Goal: Obtain resource: Download file/media

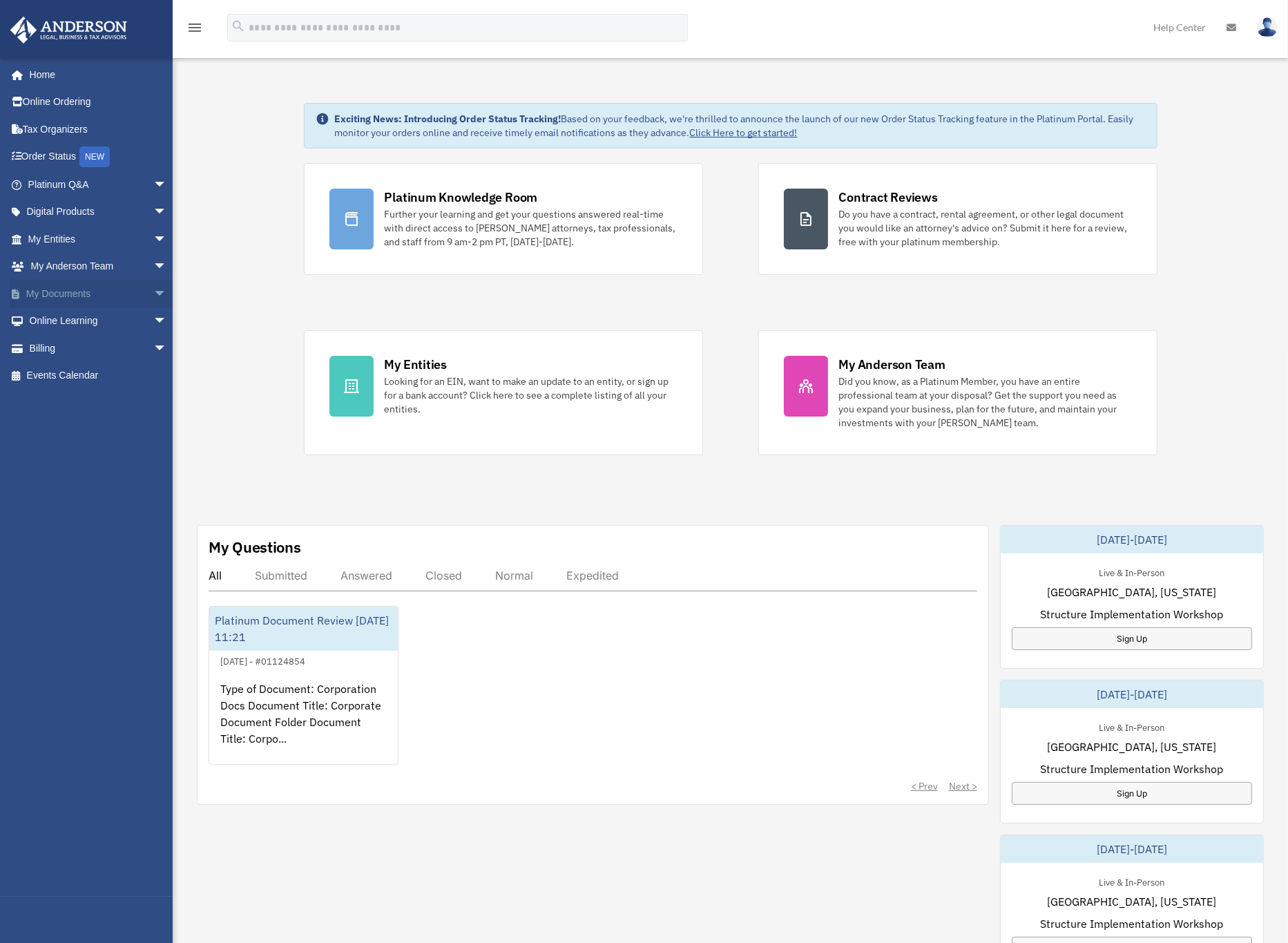
click at [66, 293] on link "My Documents arrow_drop_down" at bounding box center [99, 293] width 179 height 27
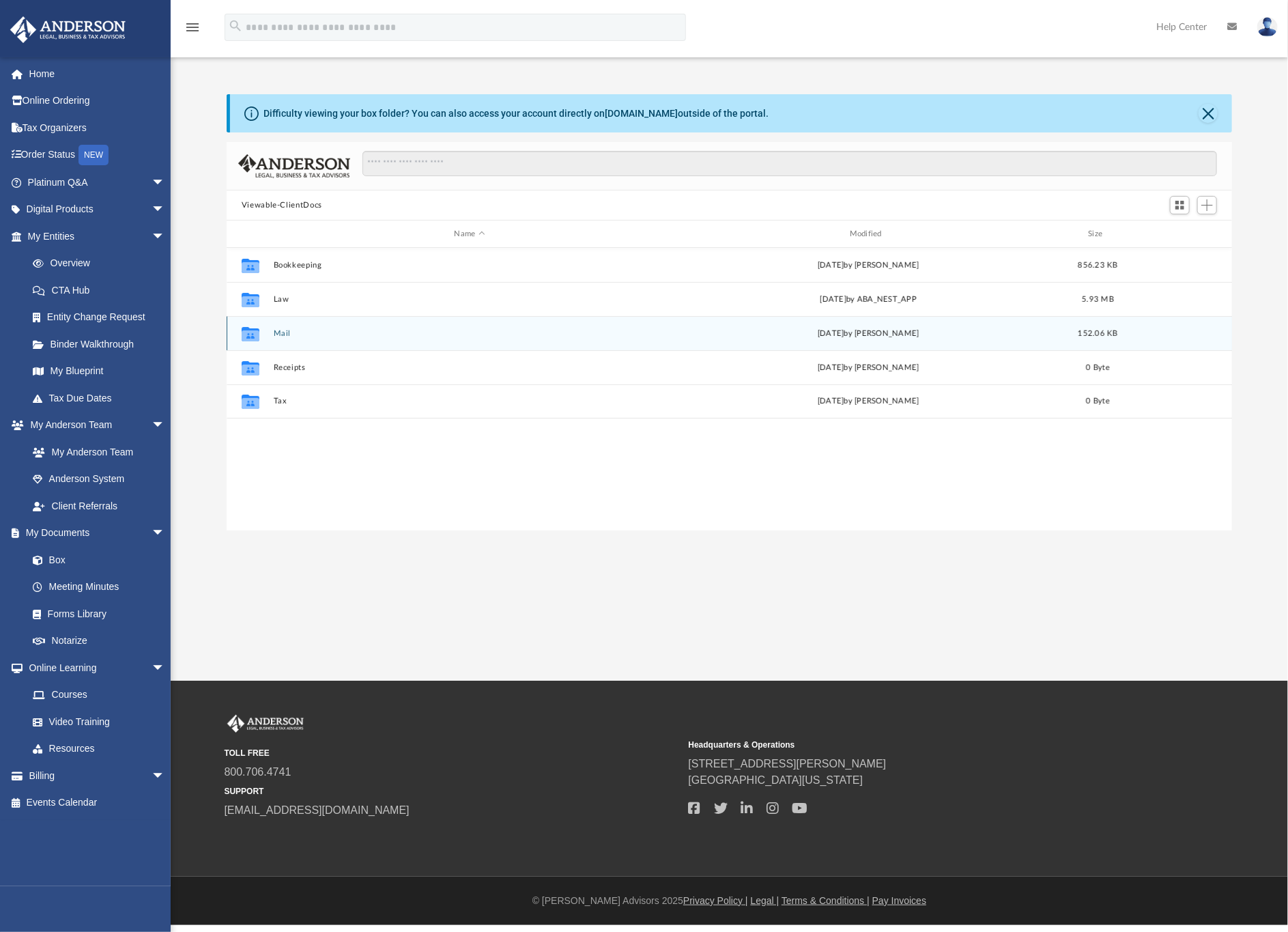
scroll to position [294, 990]
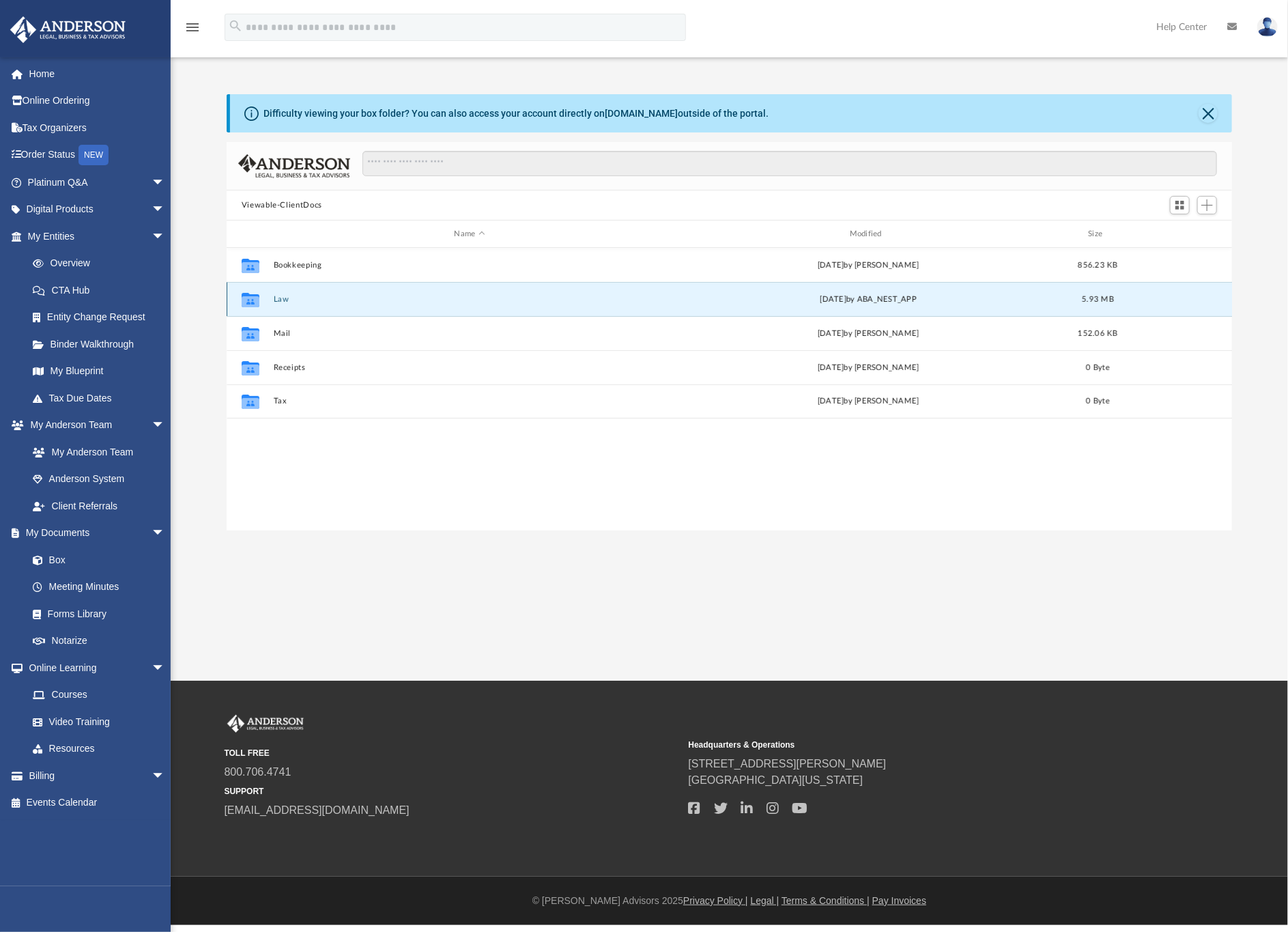
click at [282, 299] on button "Law" at bounding box center [469, 299] width 393 height 9
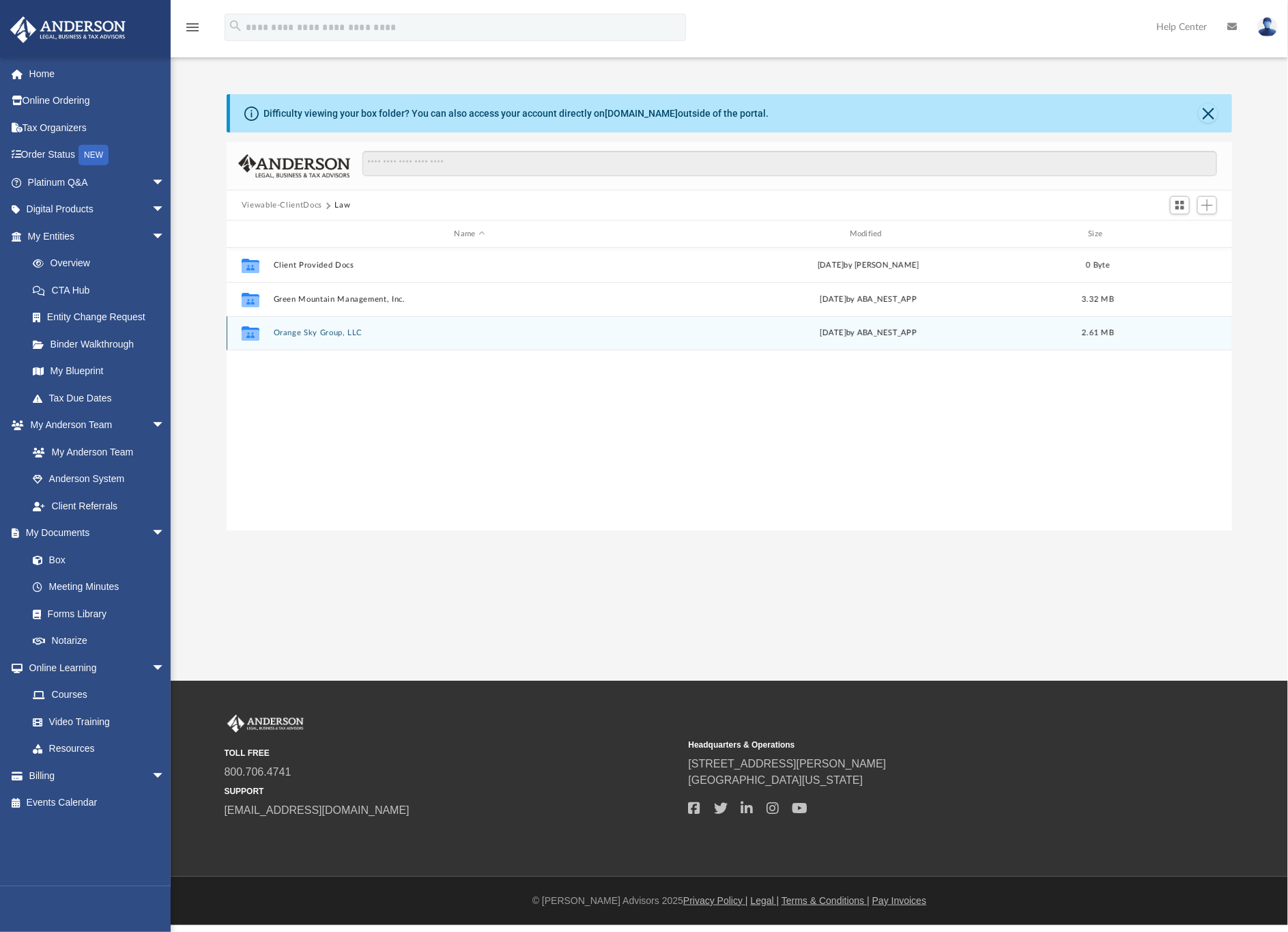
click at [335, 332] on button "Orange Sky Group, LLC" at bounding box center [469, 333] width 393 height 9
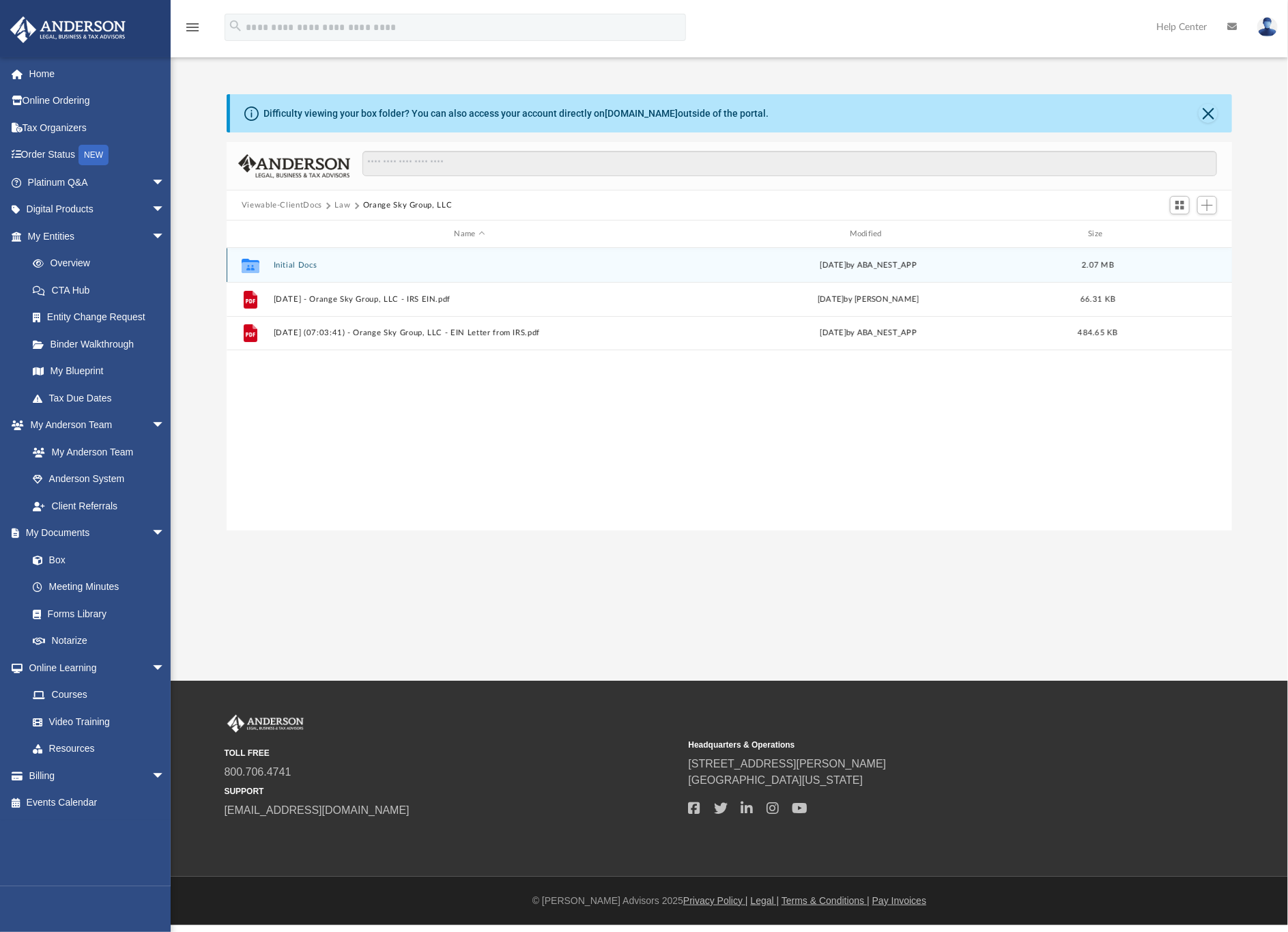
click at [301, 267] on button "Initial Docs" at bounding box center [469, 265] width 393 height 9
click at [430, 265] on button "Orange Sky Group, LLC - Binder Documents.pdf" at bounding box center [469, 265] width 393 height 9
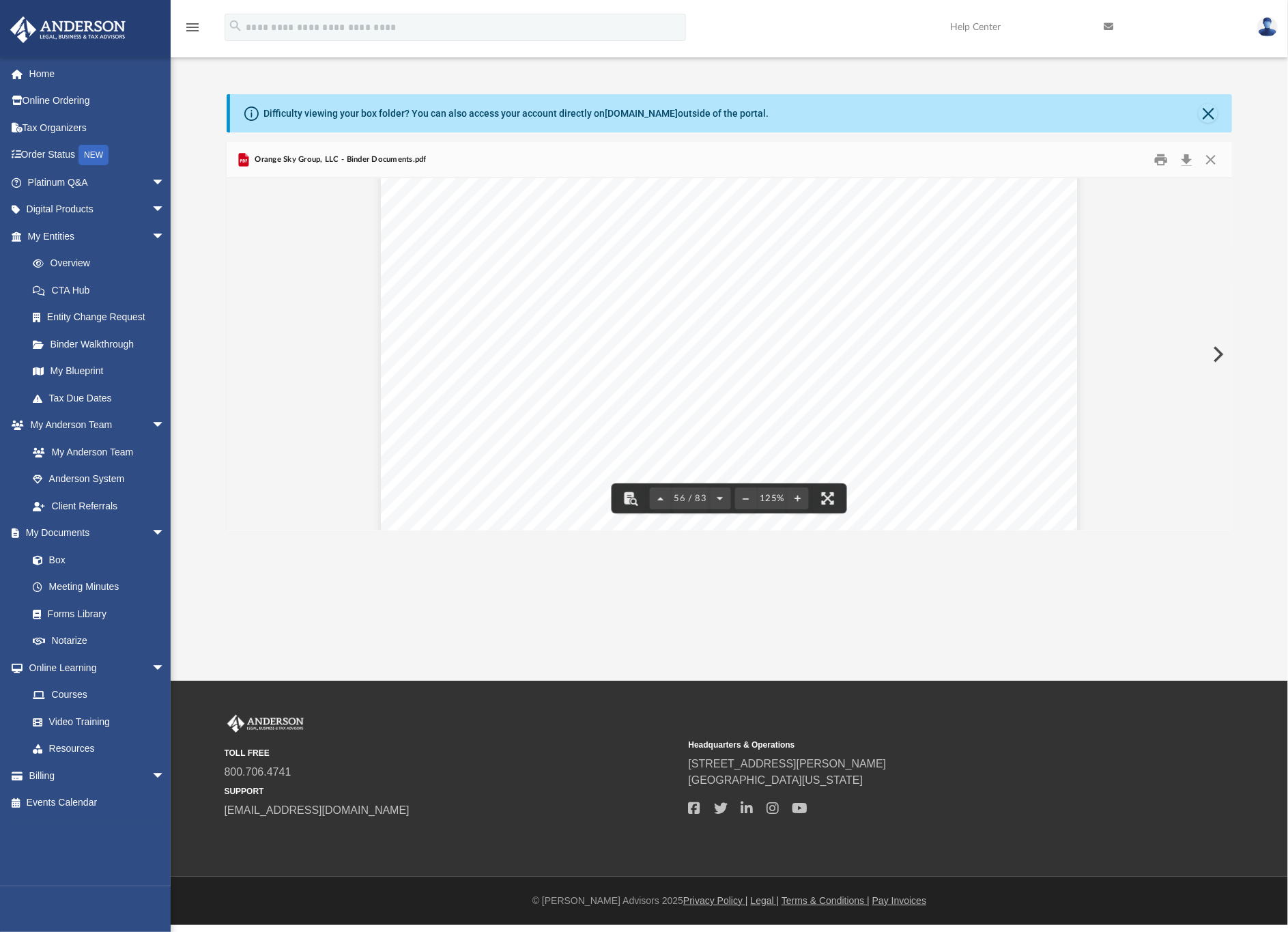
scroll to position [50793, 0]
click at [60, 557] on link "Box" at bounding box center [103, 560] width 167 height 27
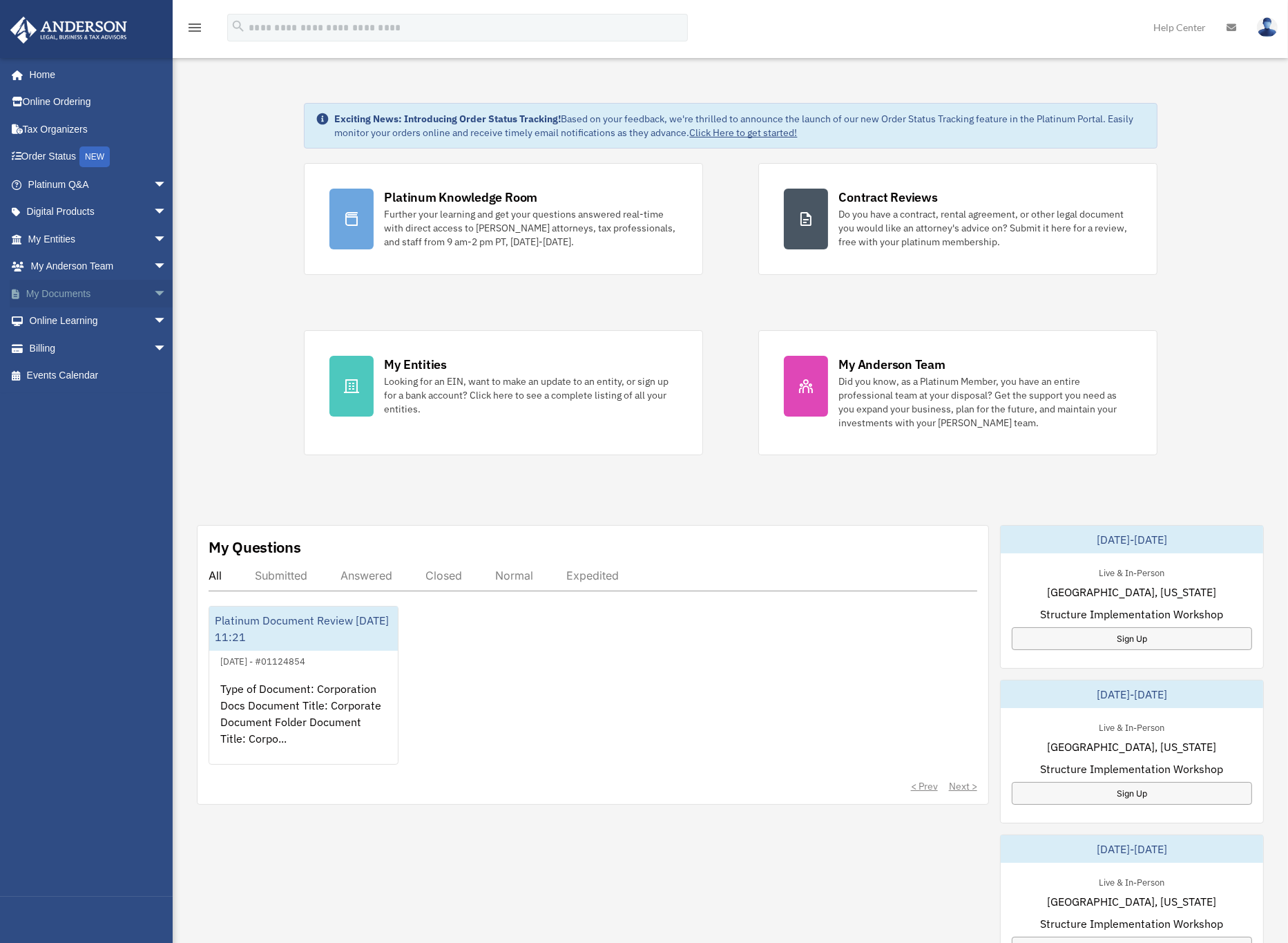
click at [86, 297] on link "My Documents arrow_drop_down" at bounding box center [99, 293] width 179 height 27
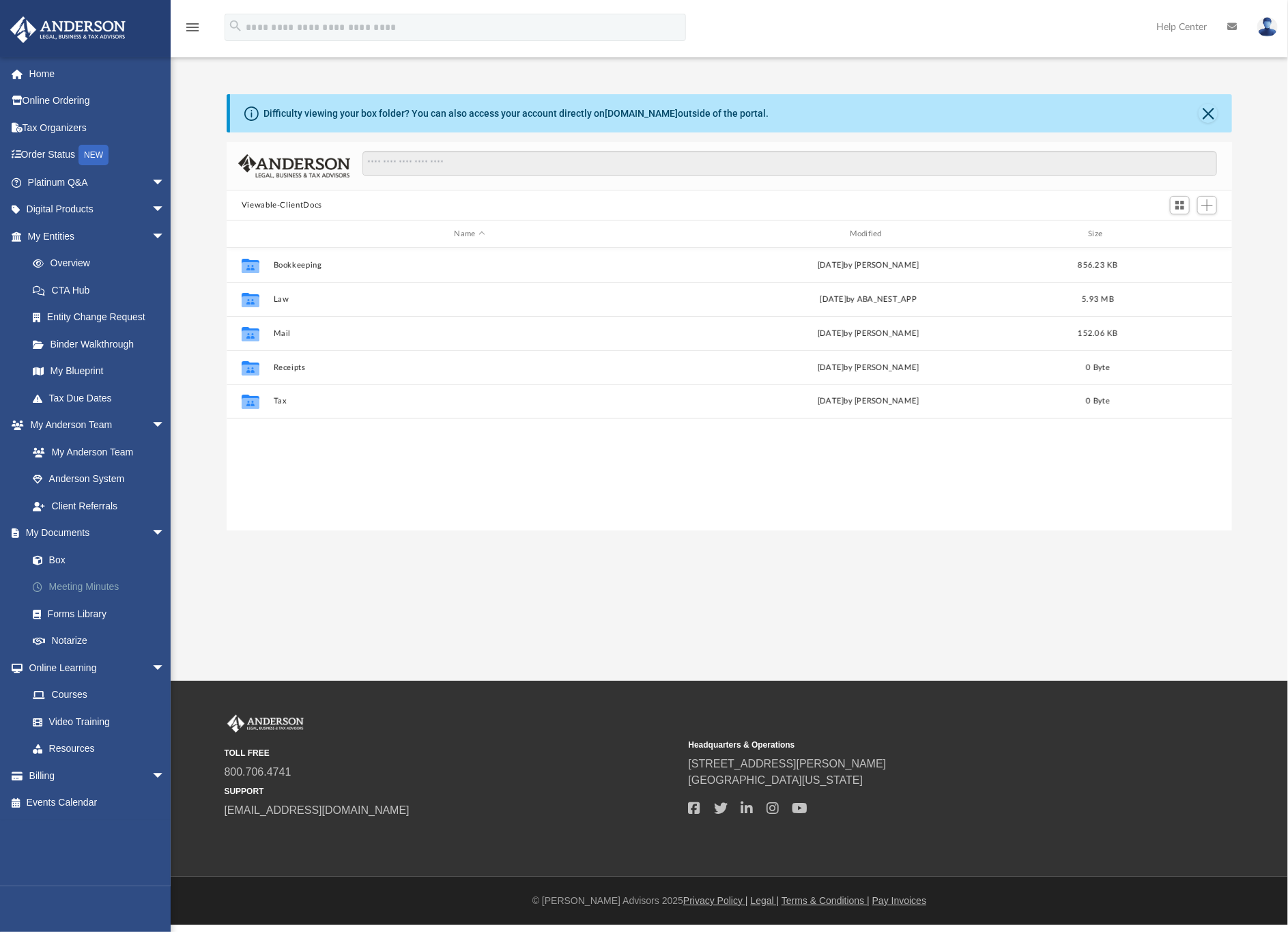
scroll to position [294, 990]
click at [107, 587] on link "Meeting Minutes" at bounding box center [103, 587] width 167 height 27
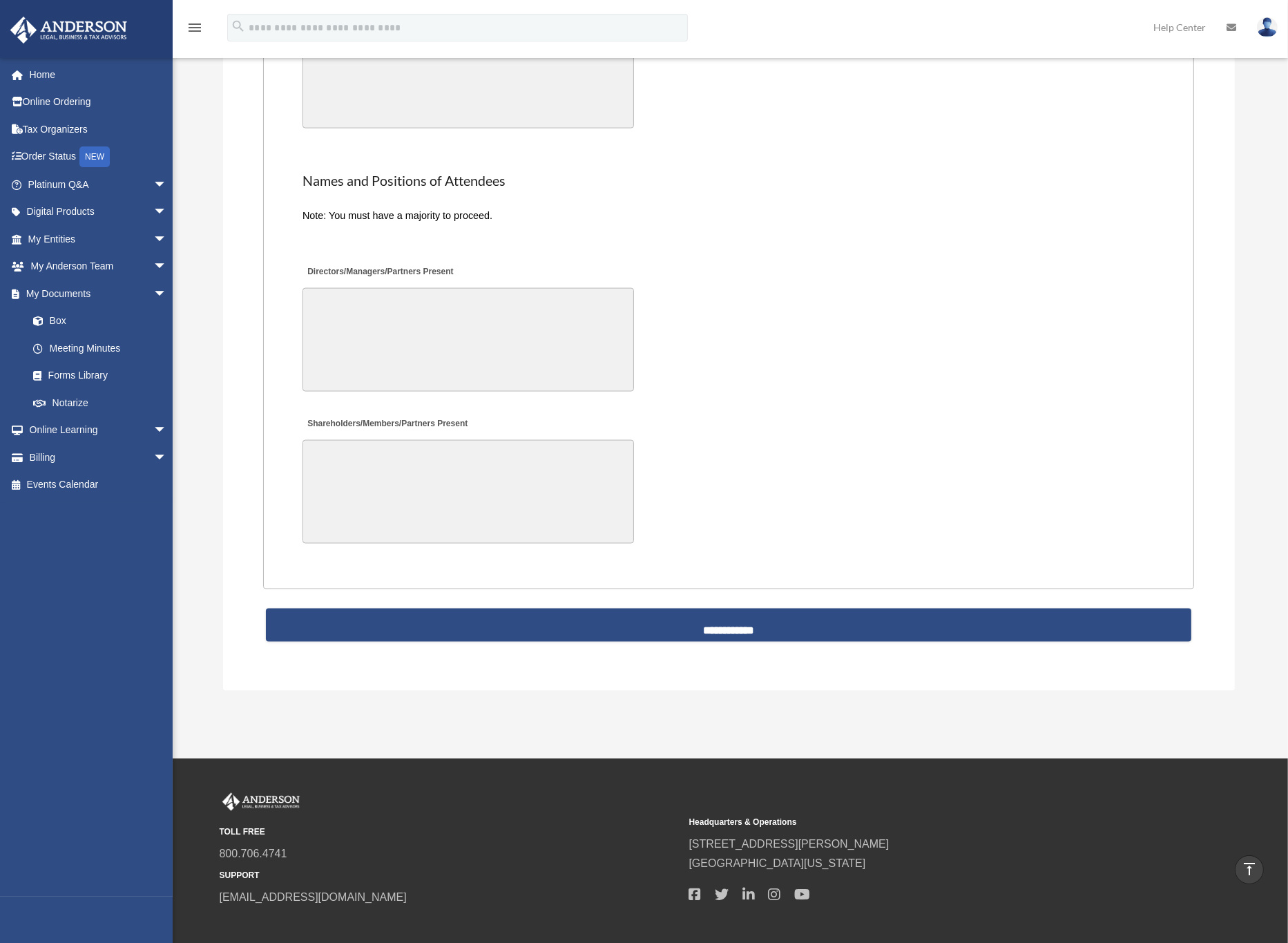
scroll to position [2720, 0]
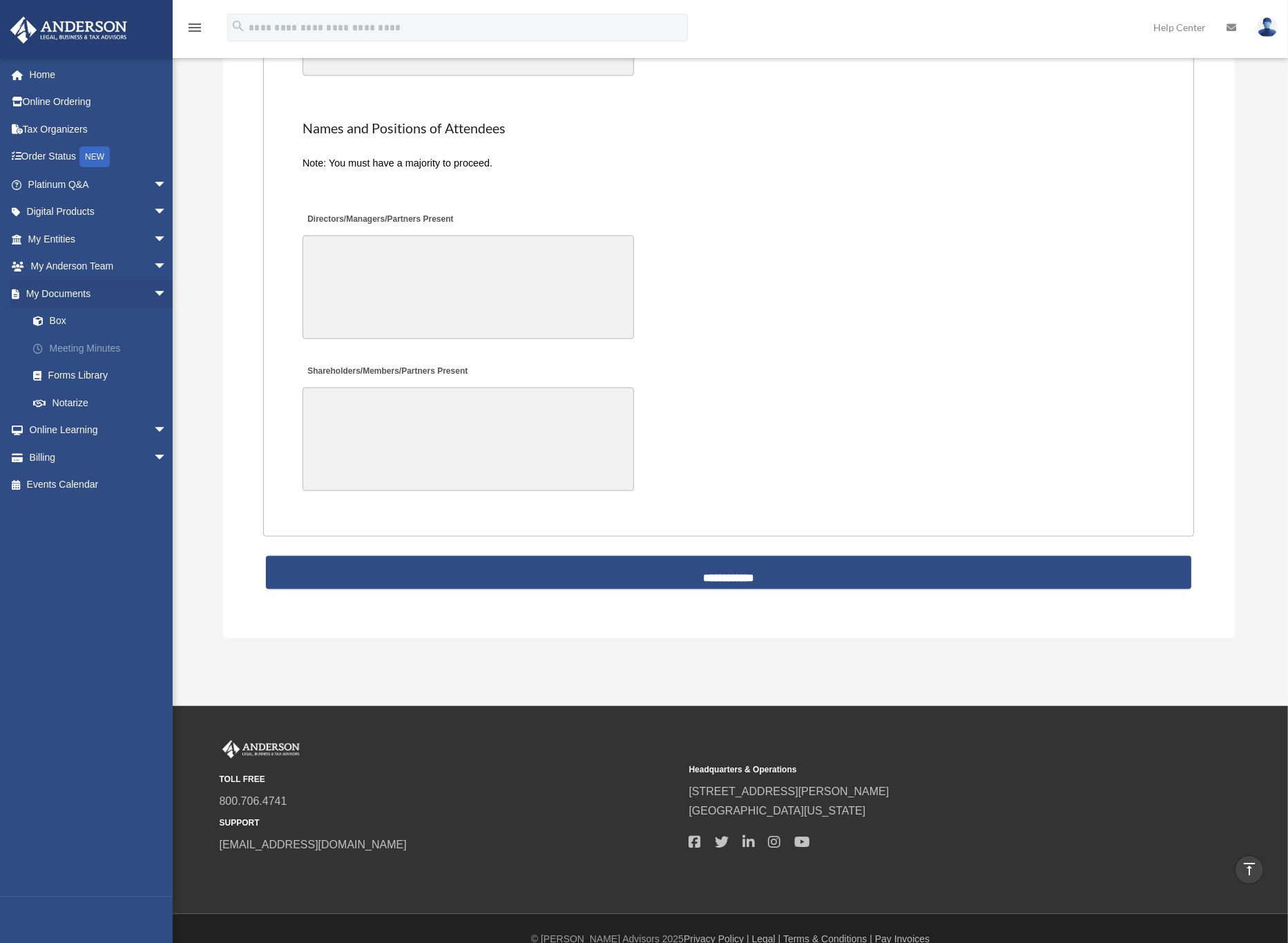
click at [74, 348] on link "Meeting Minutes" at bounding box center [104, 348] width 169 height 27
click at [64, 376] on link "Forms Library" at bounding box center [104, 376] width 169 height 27
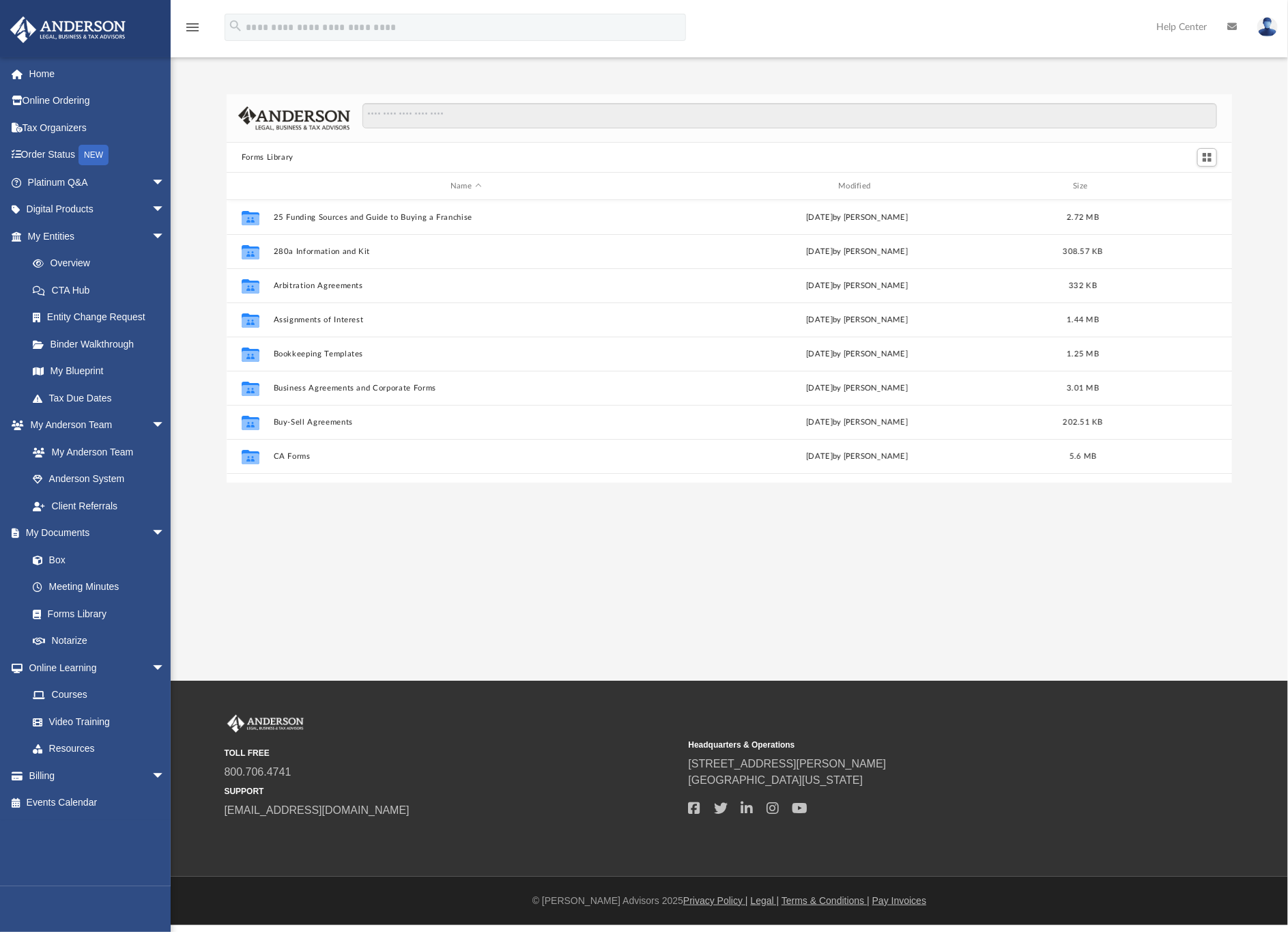
scroll to position [294, 990]
click at [103, 338] on link "Binder Walkthrough" at bounding box center [103, 344] width 167 height 27
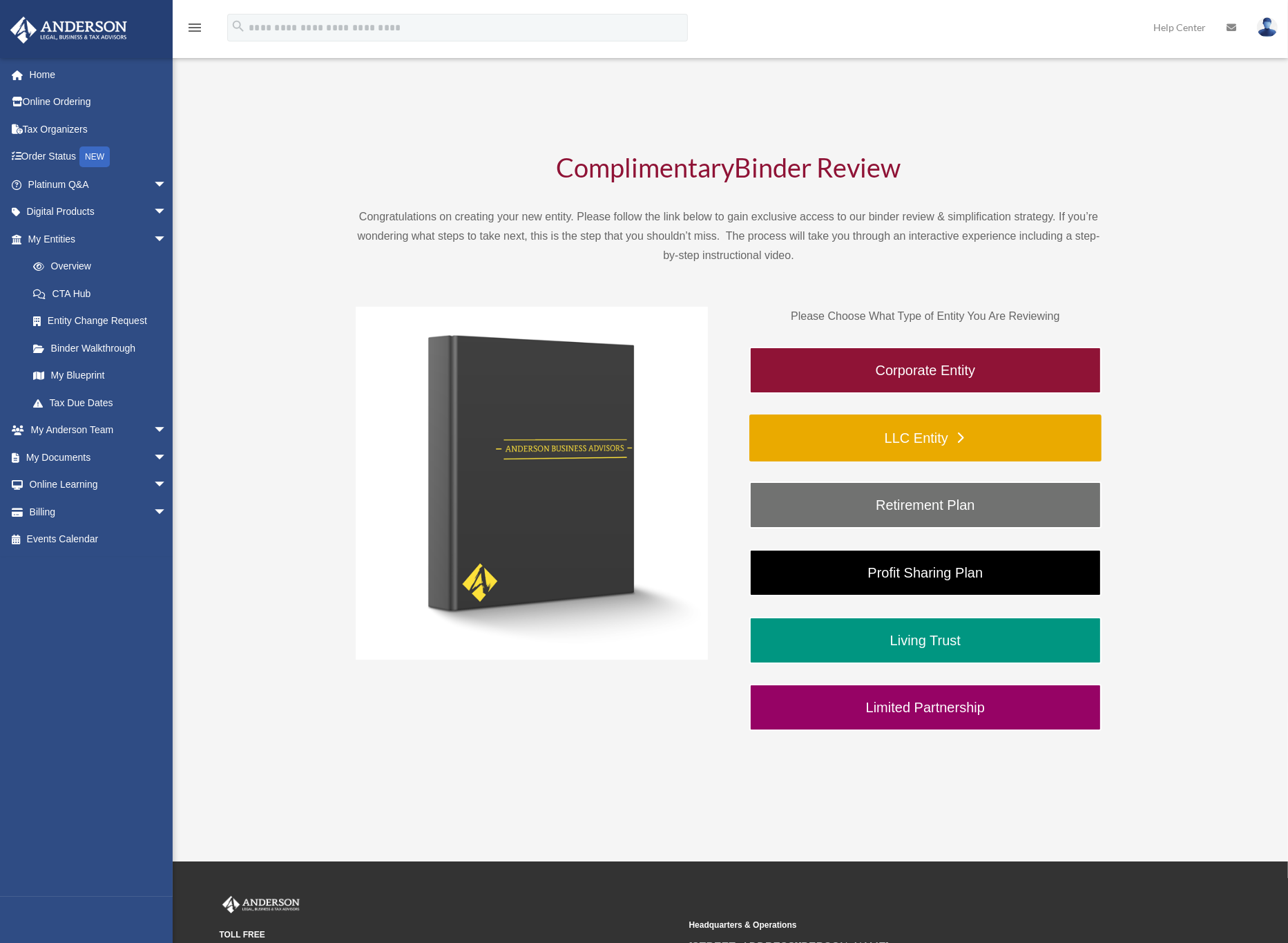
click at [941, 433] on link "LLC Entity" at bounding box center [925, 438] width 352 height 47
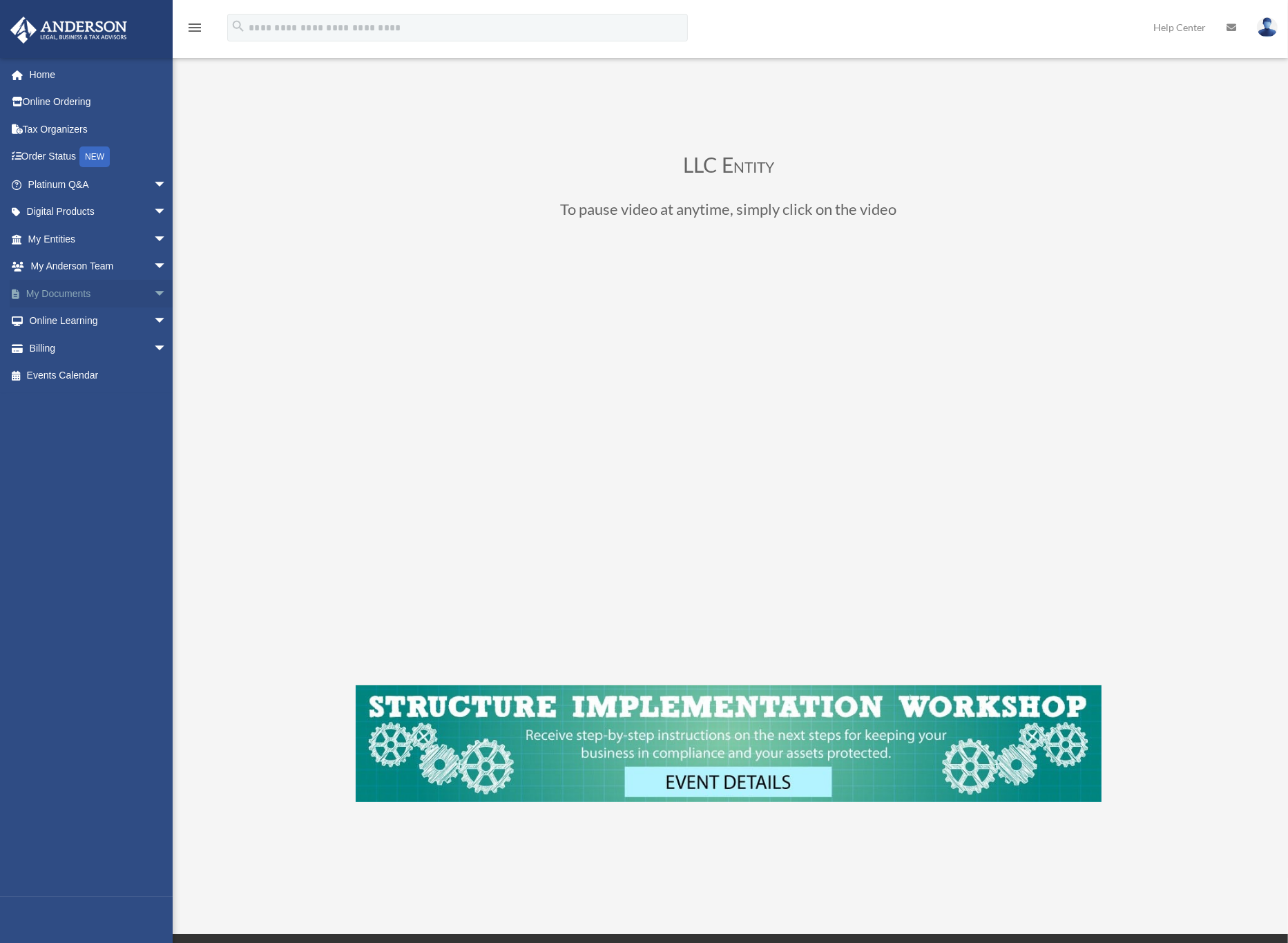
click at [62, 296] on link "My Documents arrow_drop_down" at bounding box center [99, 293] width 179 height 27
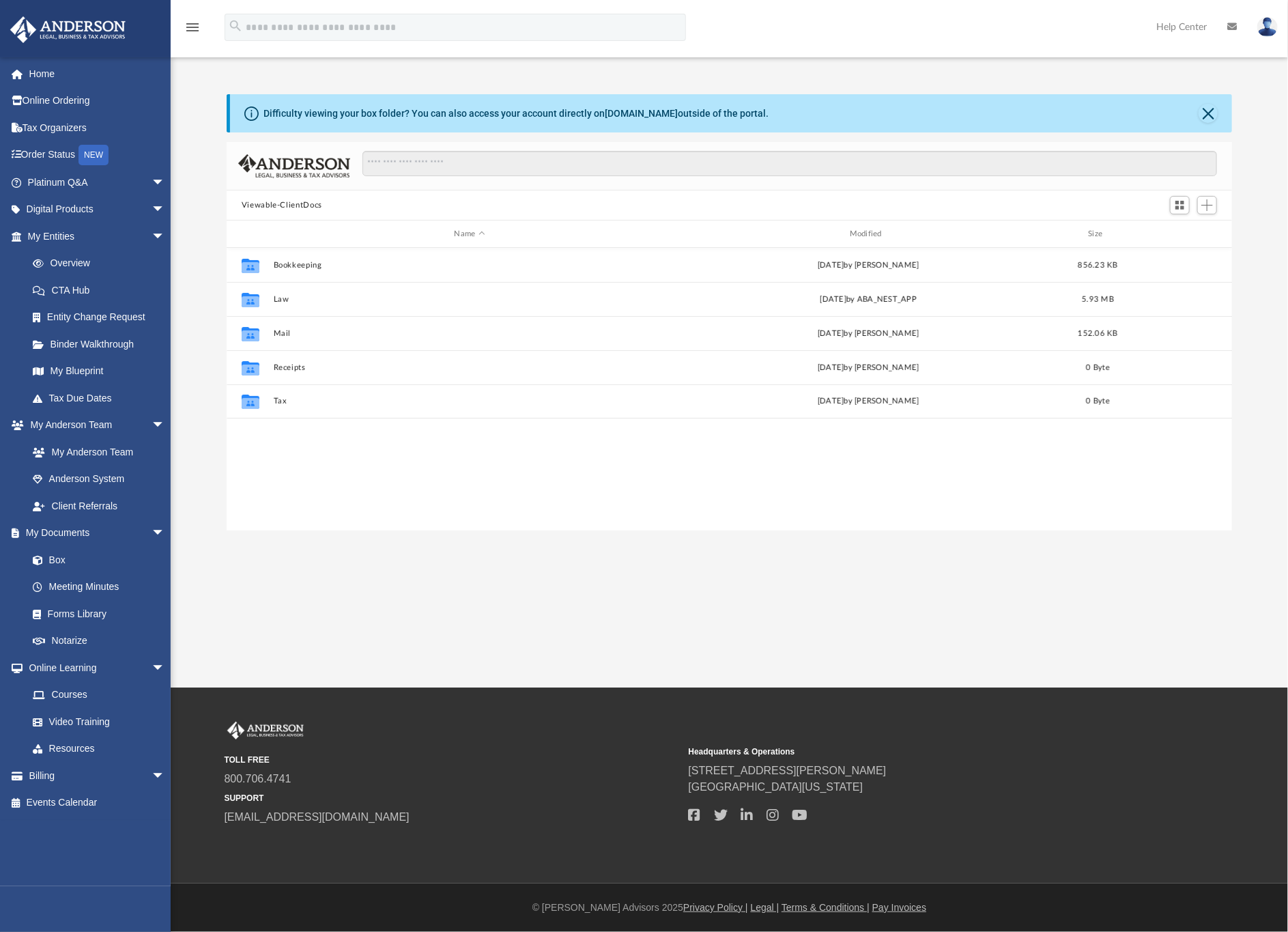
scroll to position [294, 990]
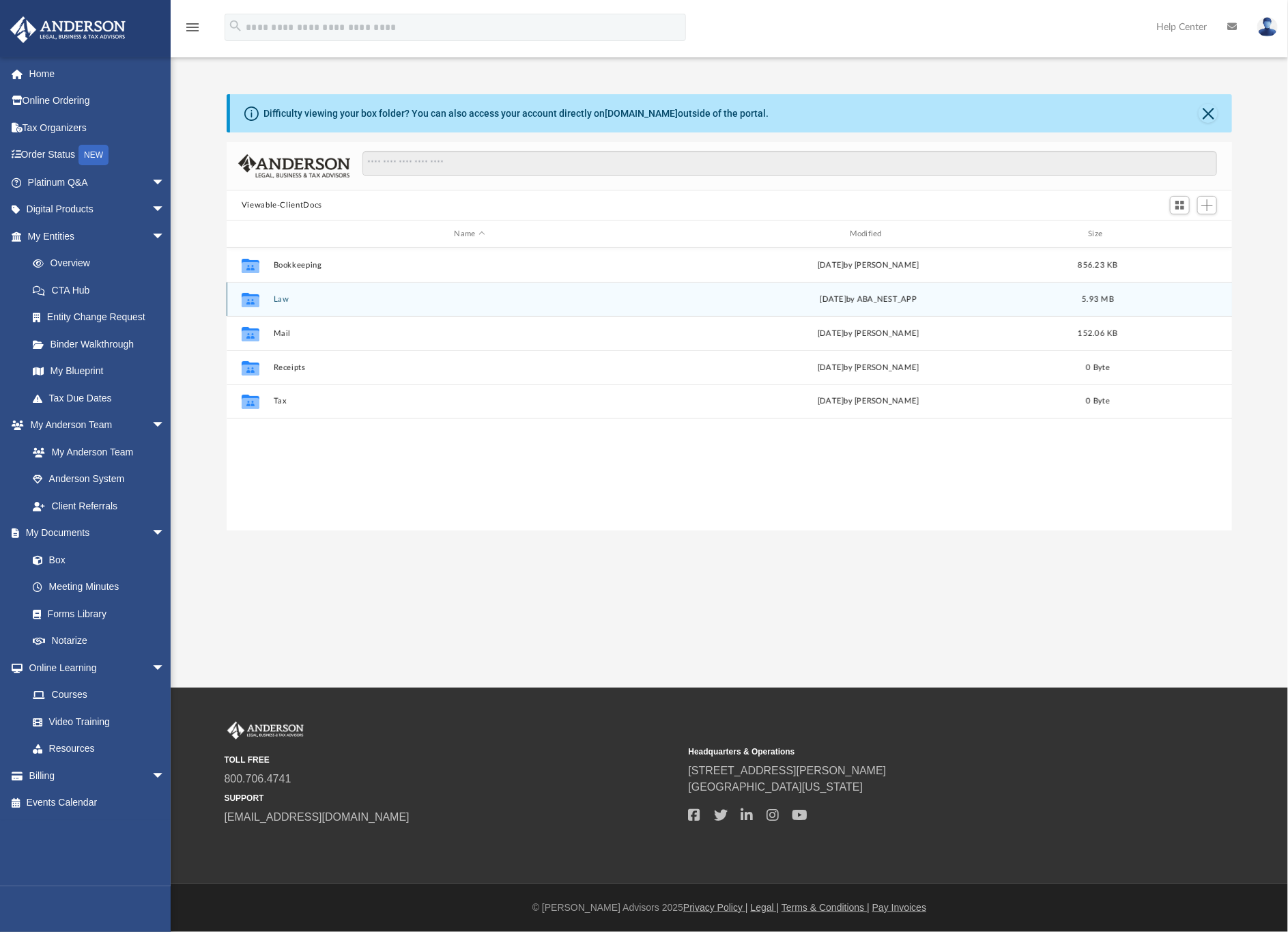
click at [278, 295] on button "Law" at bounding box center [469, 299] width 393 height 9
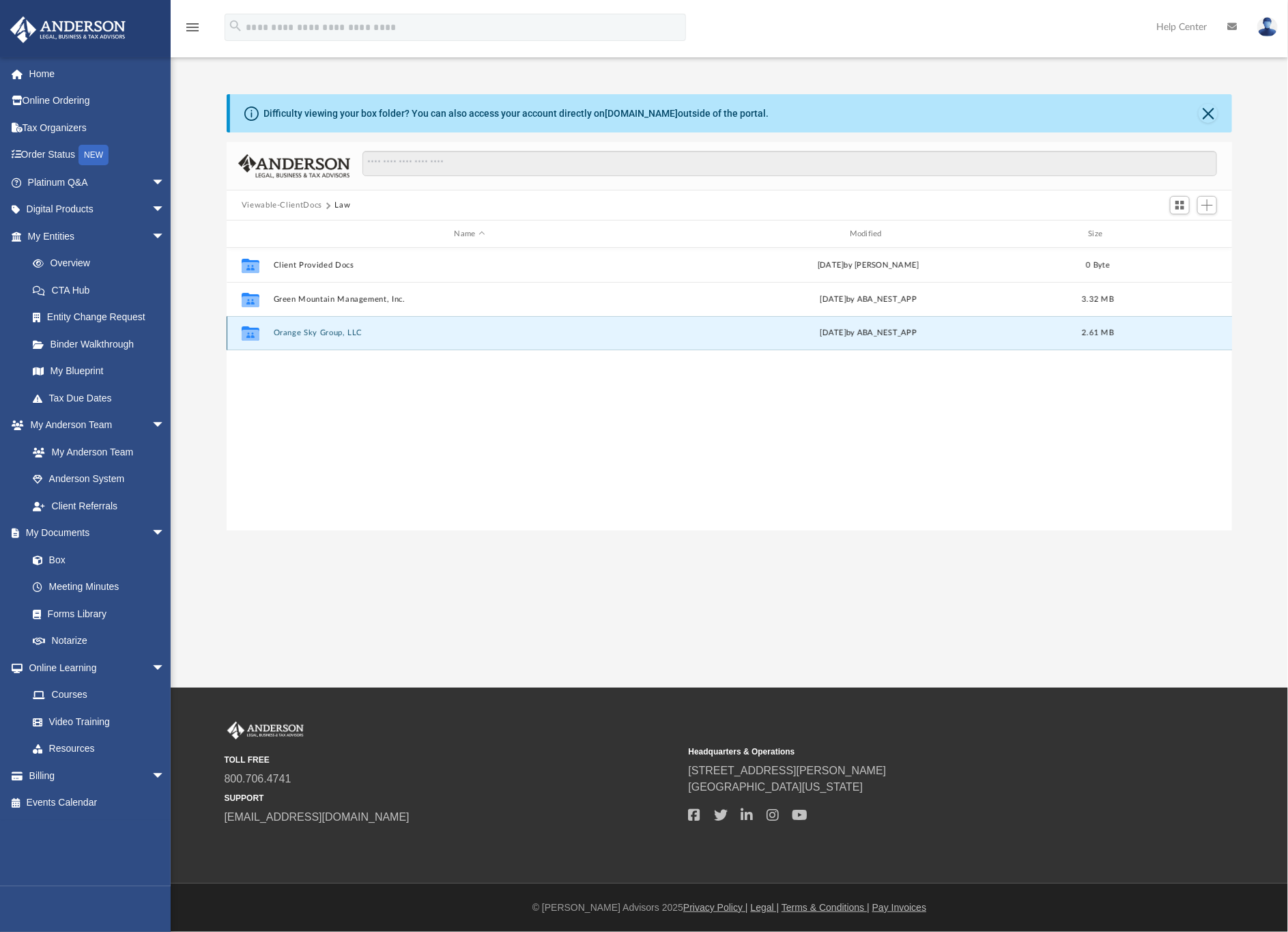
click at [325, 331] on button "Orange Sky Group, LLC" at bounding box center [469, 333] width 393 height 9
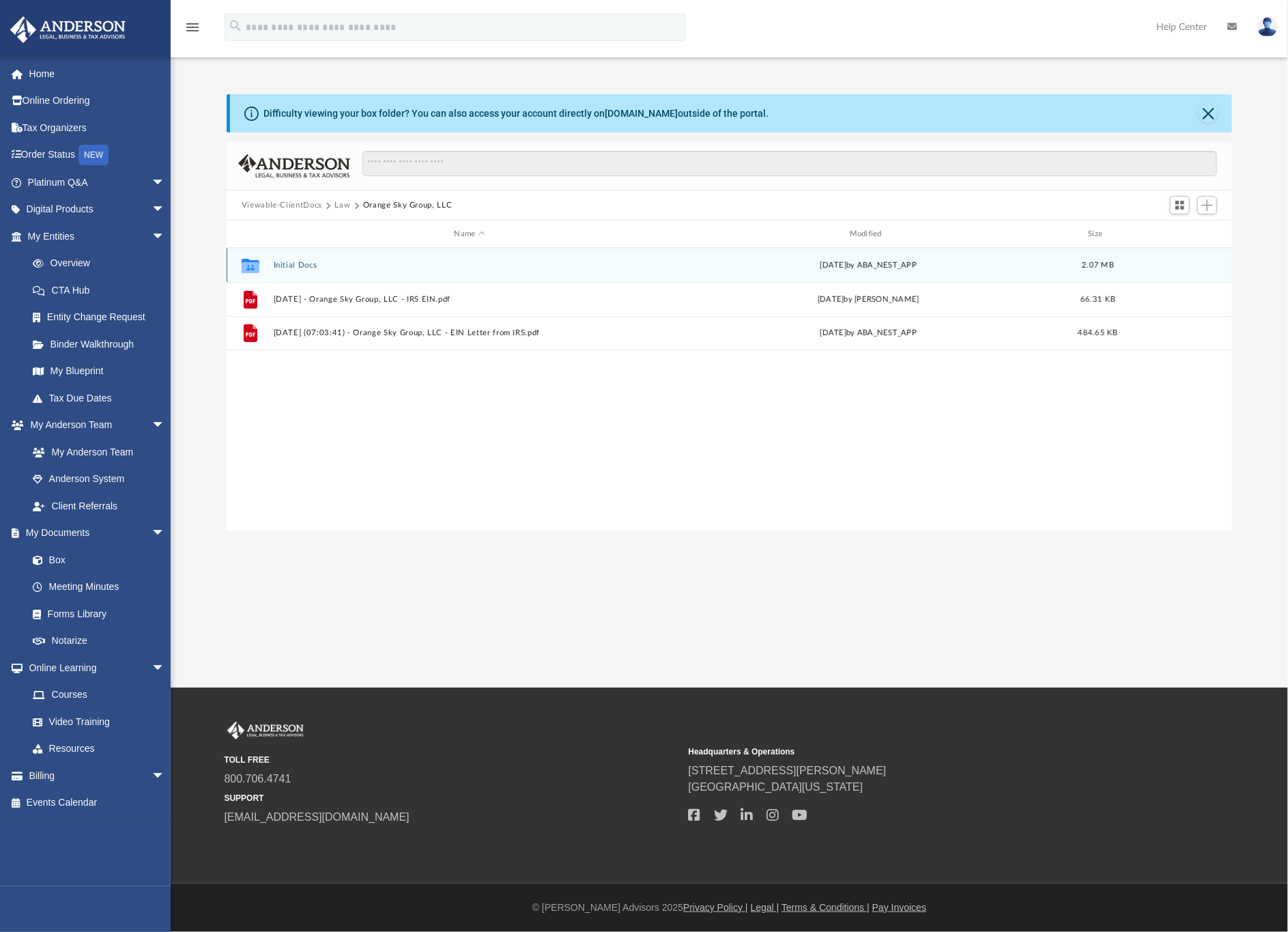
click at [280, 259] on div "Collaborated Folder Initial Docs [DATE] by ABA_NEST_APP 2.07 MB" at bounding box center [730, 265] width 1007 height 34
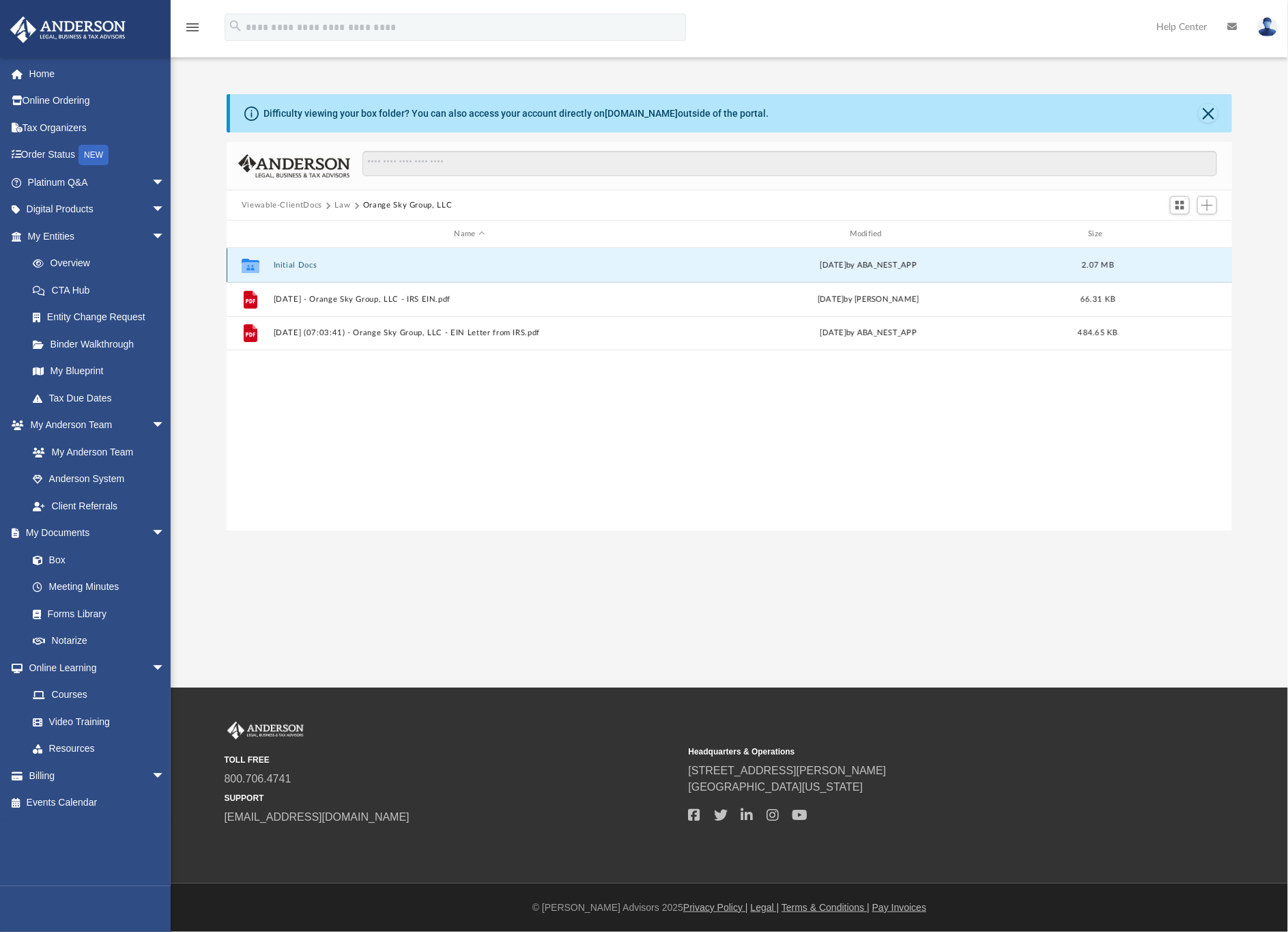
click at [294, 264] on button "Initial Docs" at bounding box center [469, 265] width 393 height 9
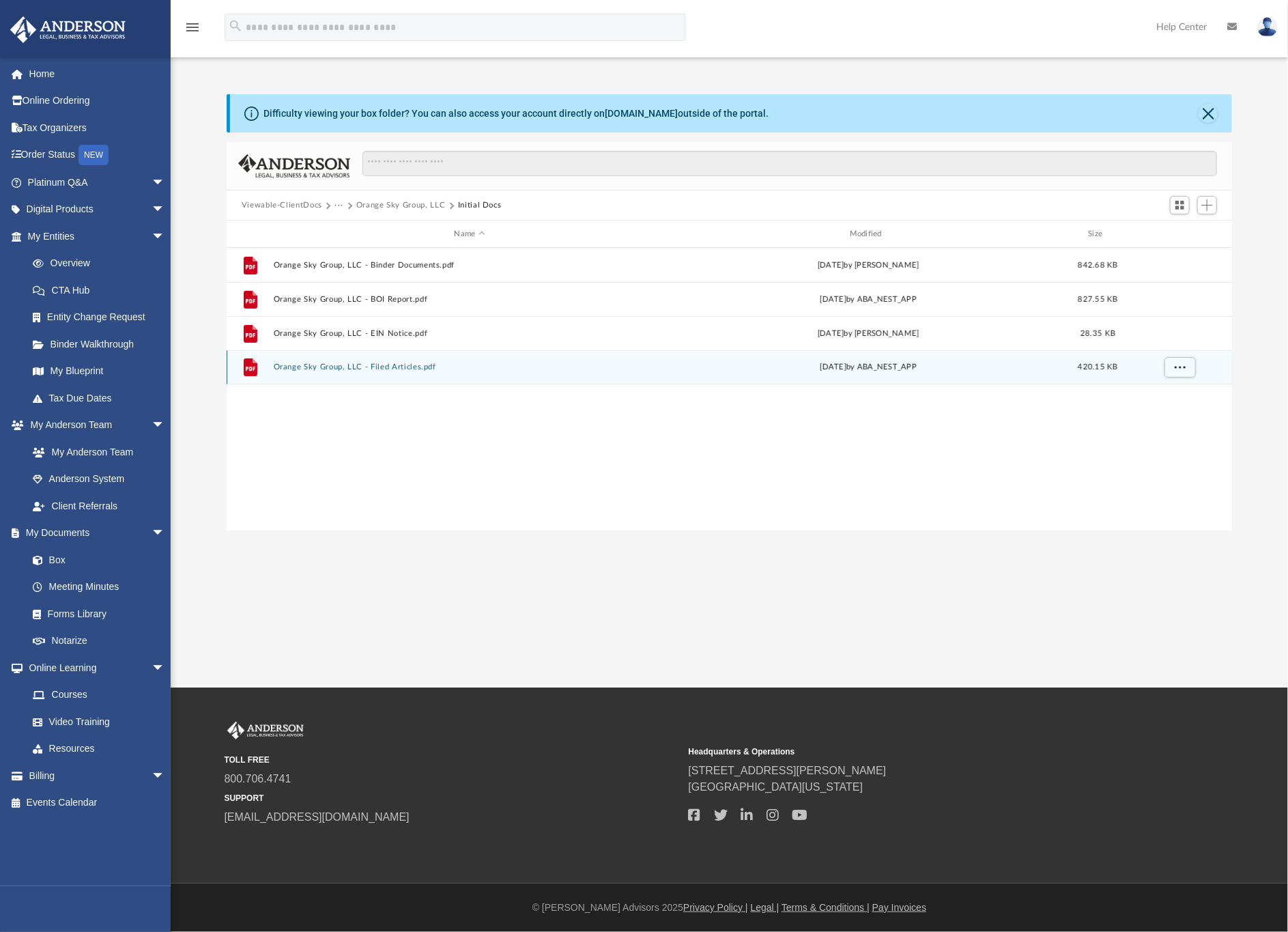
click at [365, 364] on button "Orange Sky Group, LLC - Filed Articles.pdf" at bounding box center [469, 367] width 393 height 9
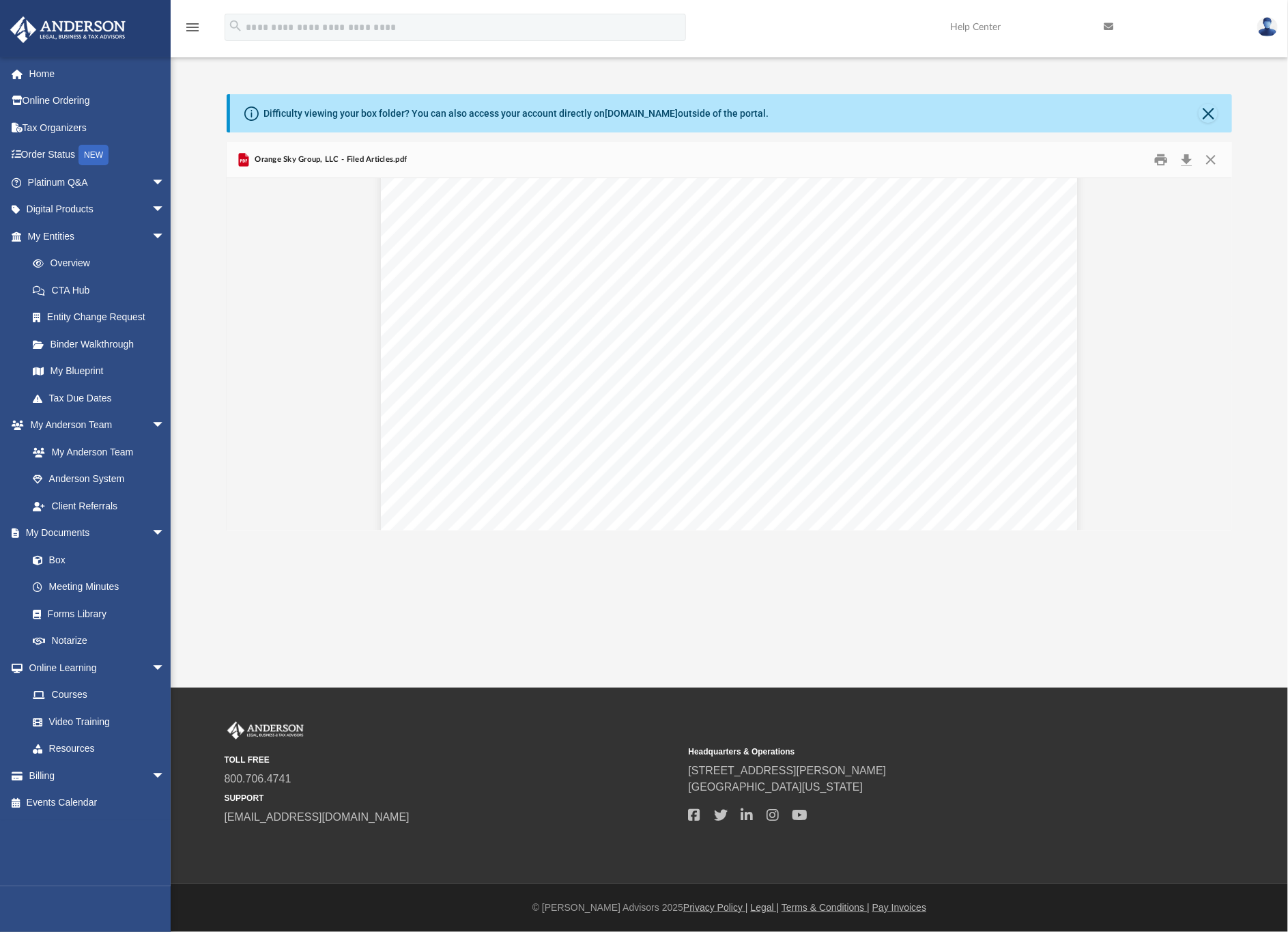
scroll to position [0, 0]
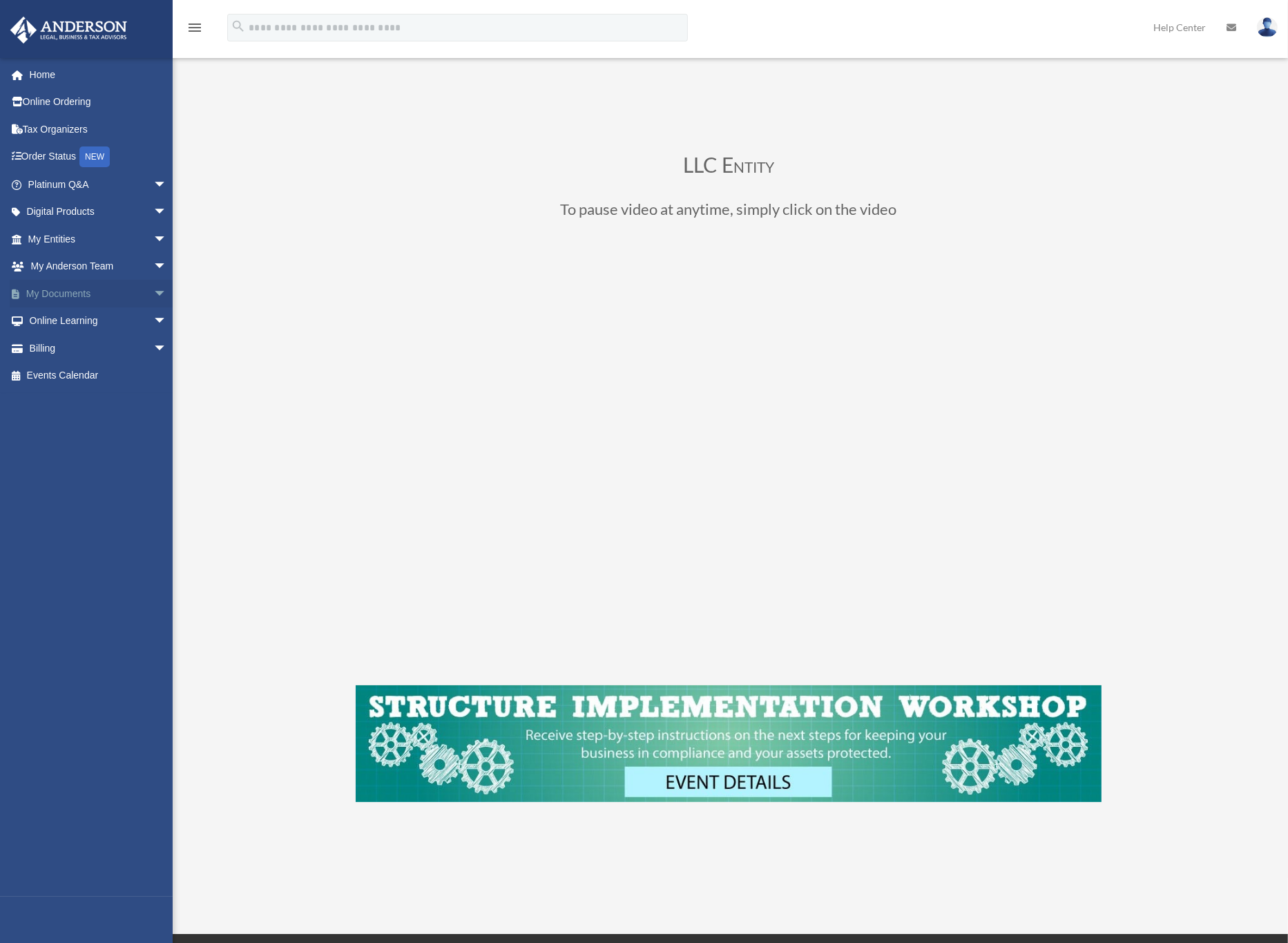
click at [47, 293] on link "My Documents arrow_drop_down" at bounding box center [99, 293] width 179 height 27
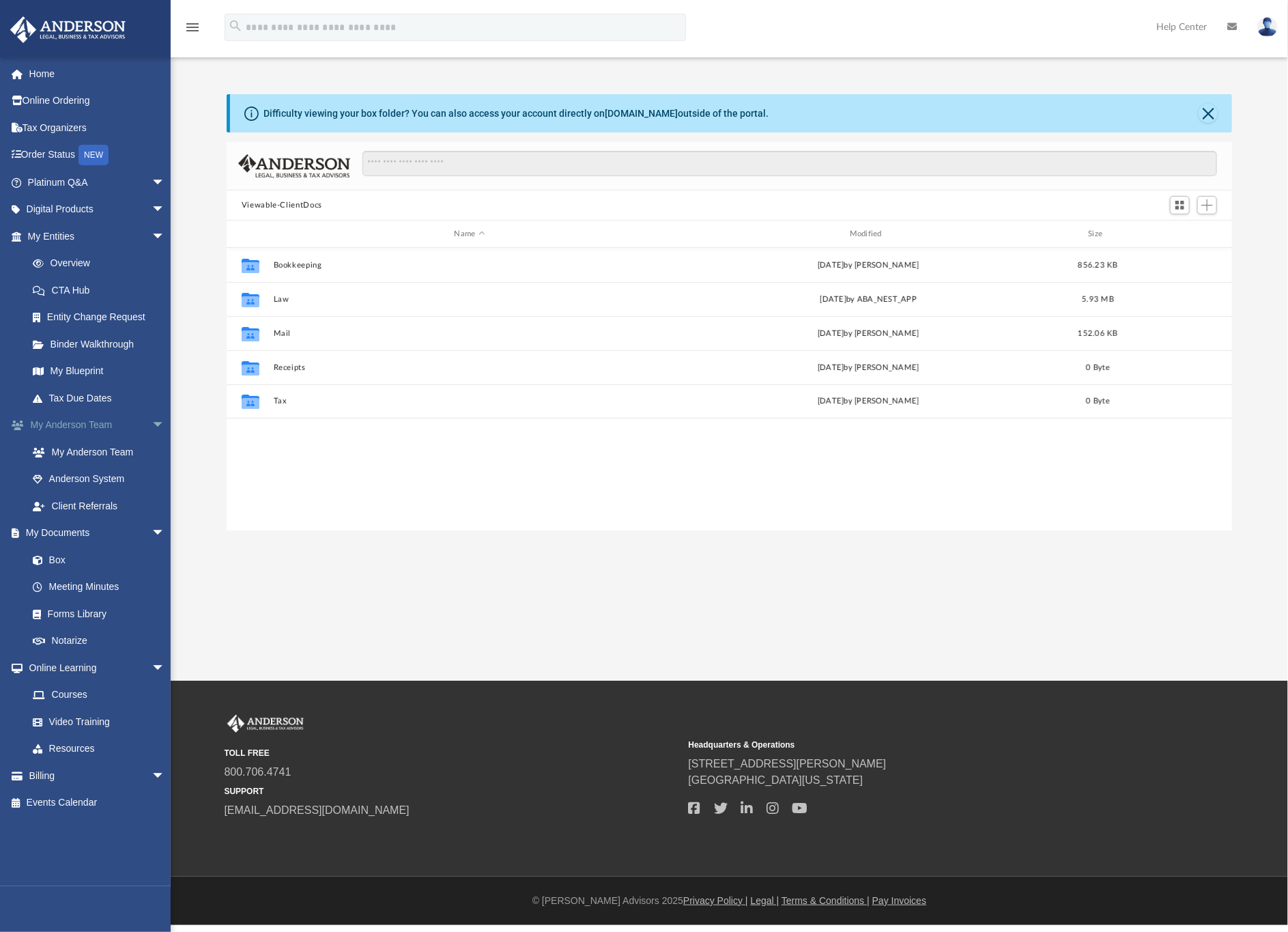
scroll to position [294, 990]
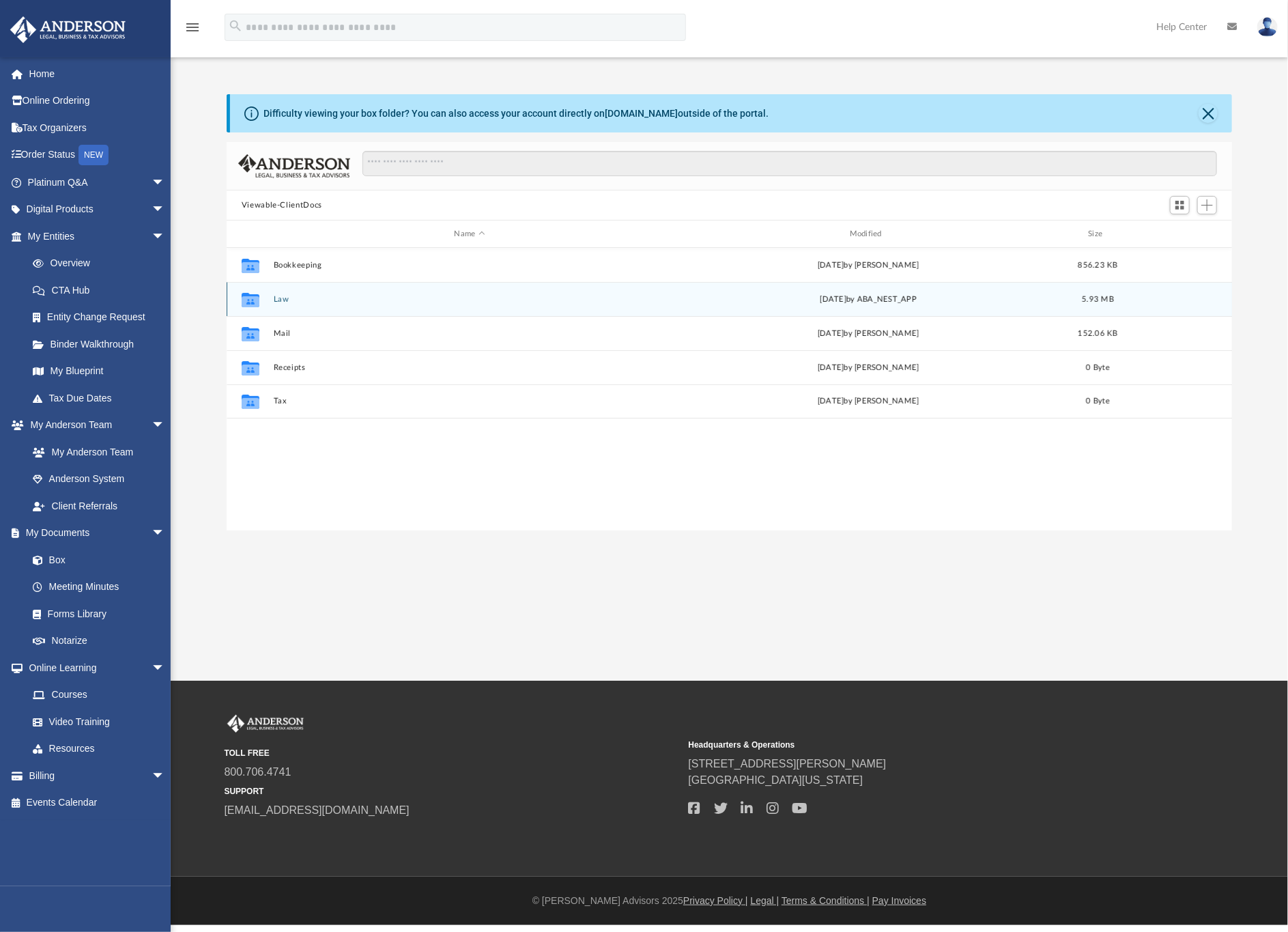
click at [288, 297] on button "Law" at bounding box center [469, 299] width 393 height 9
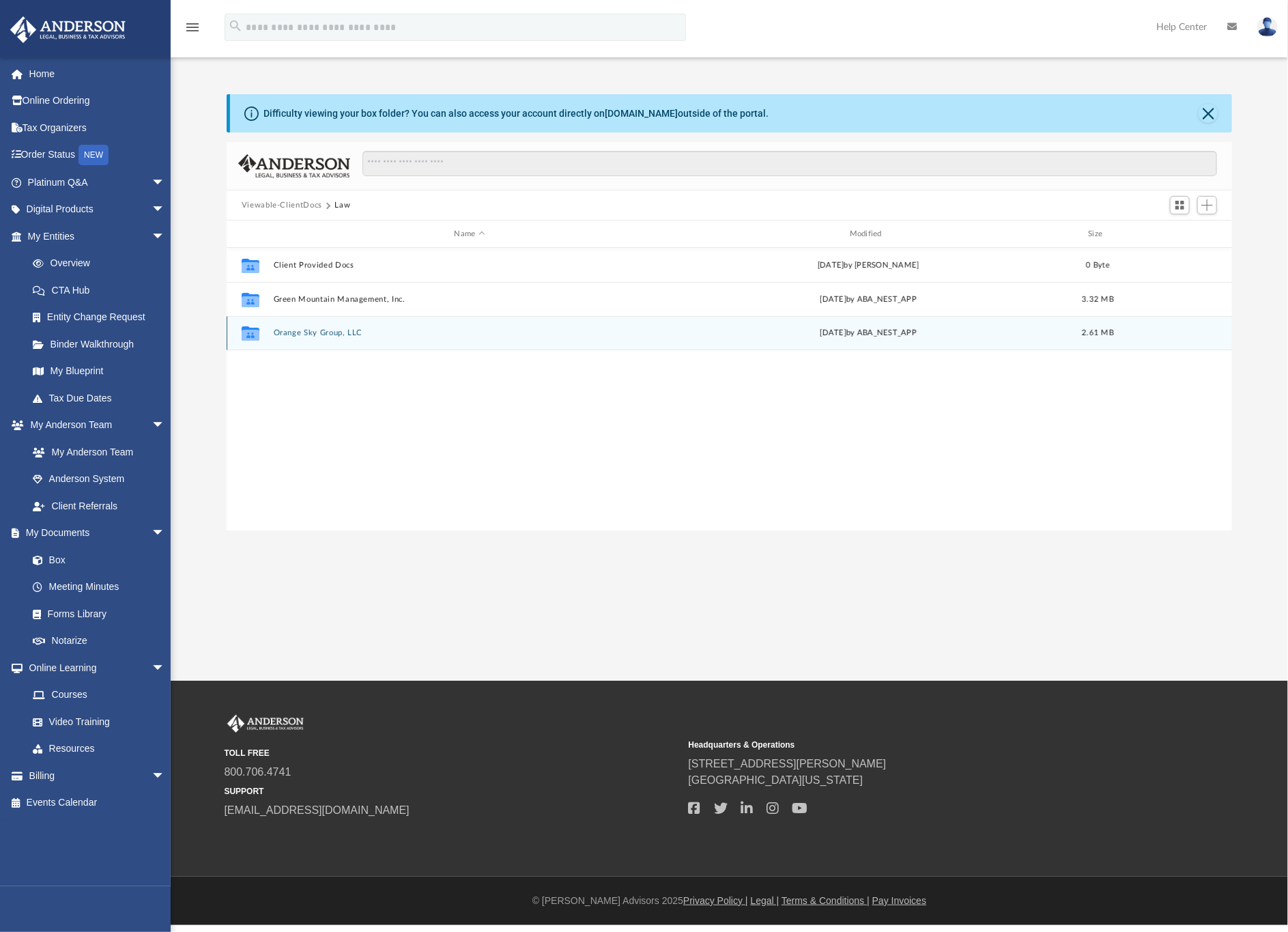
click at [309, 334] on button "Orange Sky Group, LLC" at bounding box center [469, 333] width 393 height 9
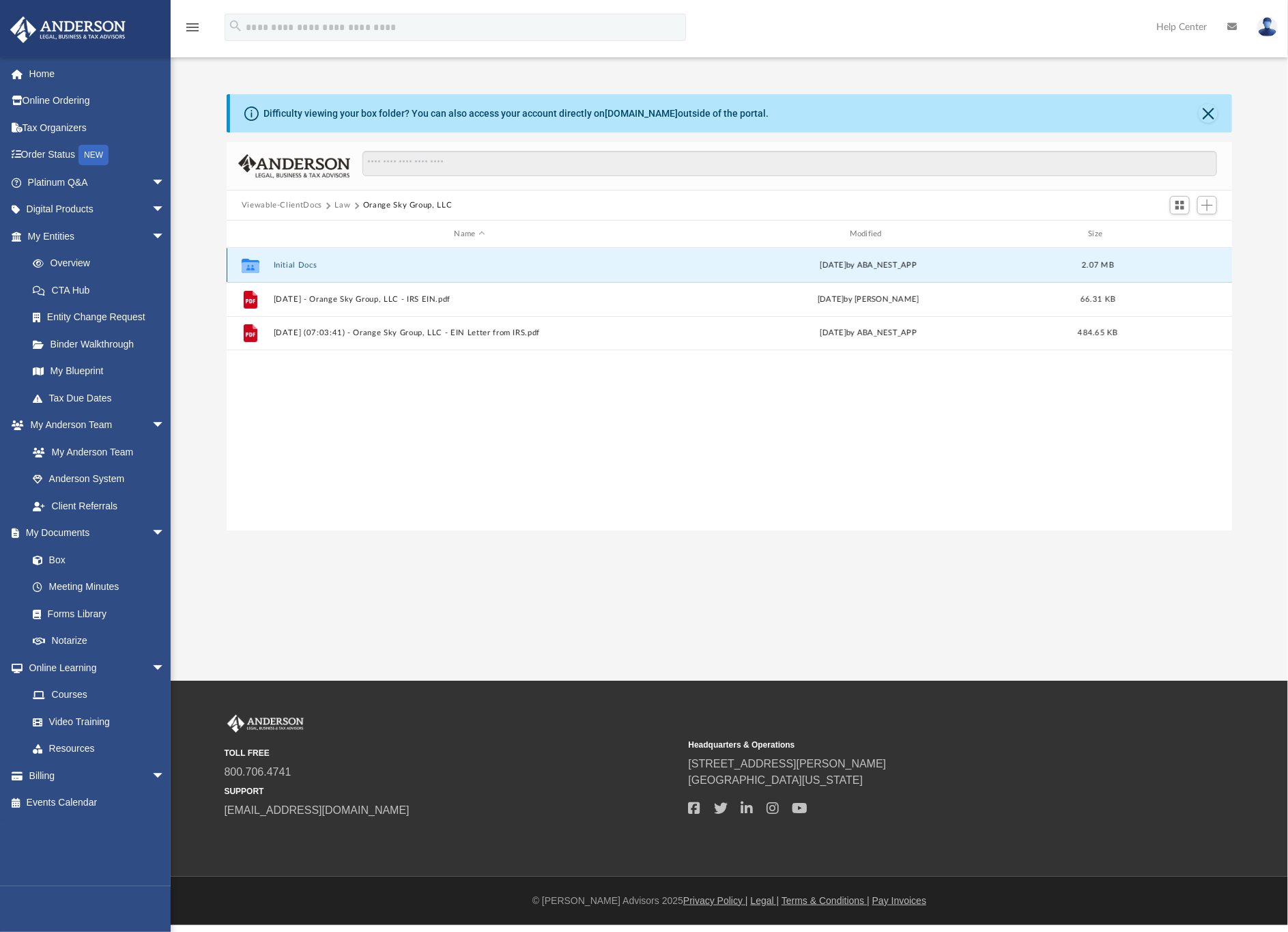
click at [294, 262] on button "Initial Docs" at bounding box center [469, 265] width 393 height 9
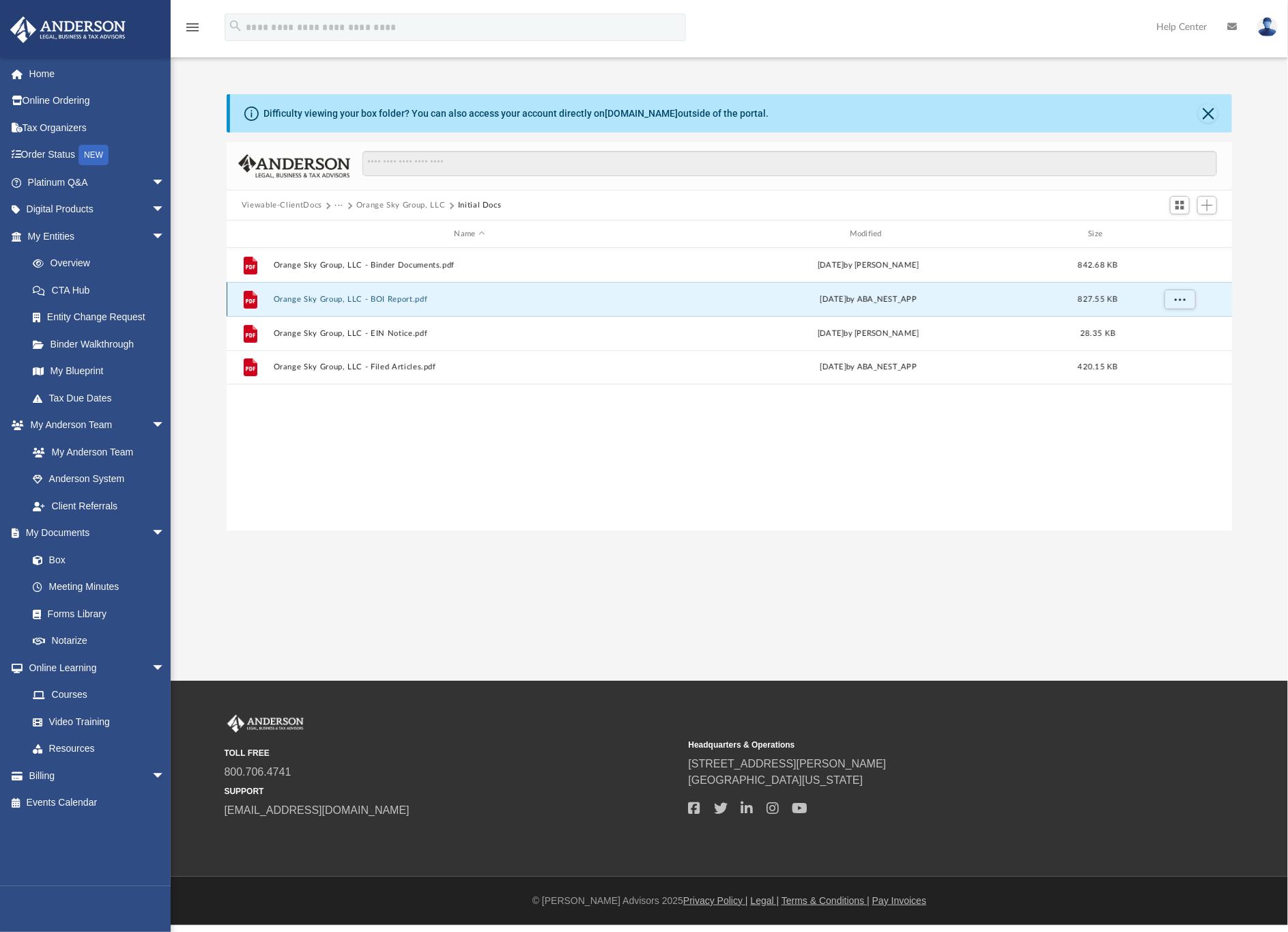
click at [306, 295] on button "Orange Sky Group, LLC - BOI Report.pdf" at bounding box center [469, 299] width 393 height 9
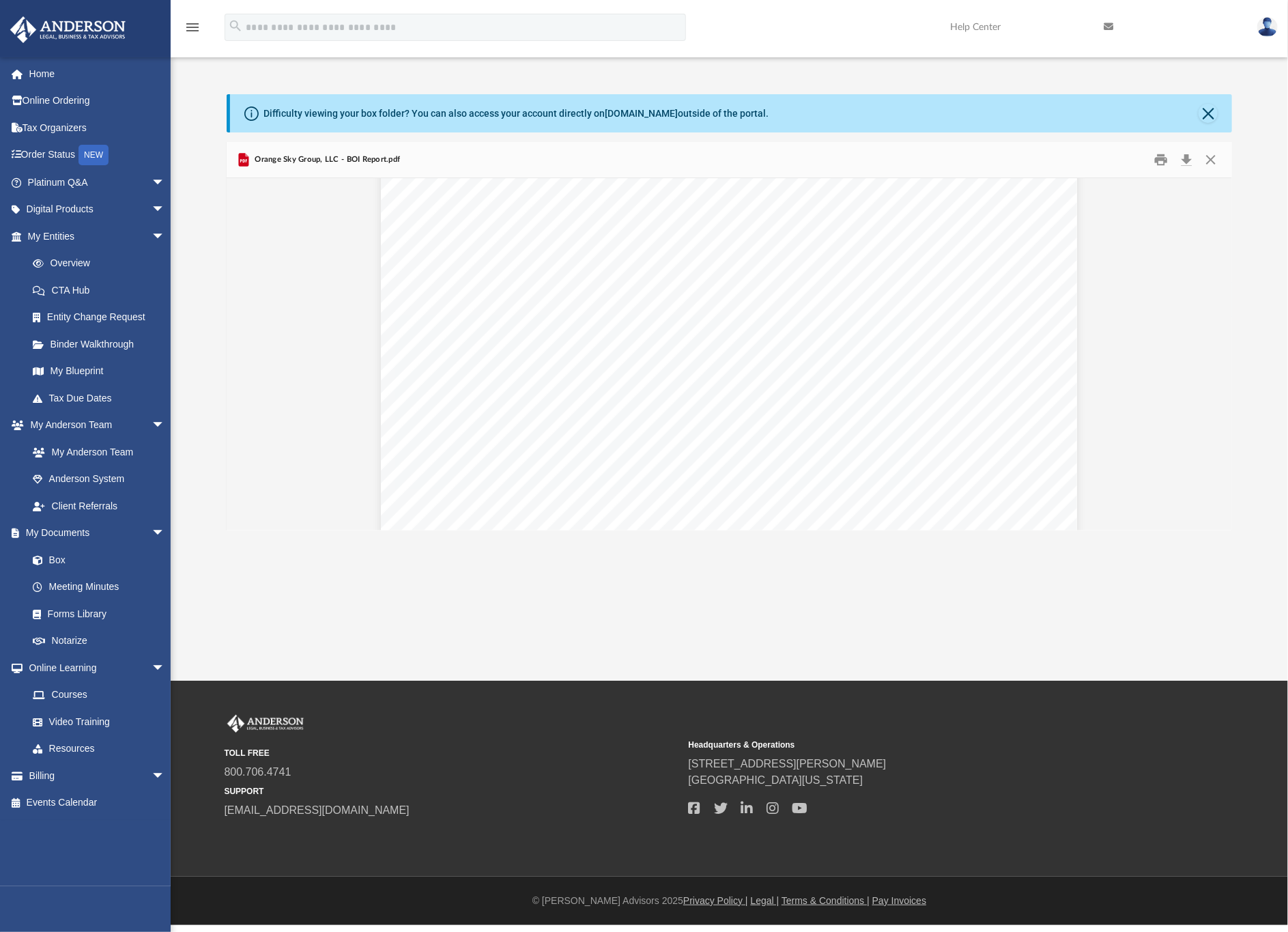
scroll to position [3333, 0]
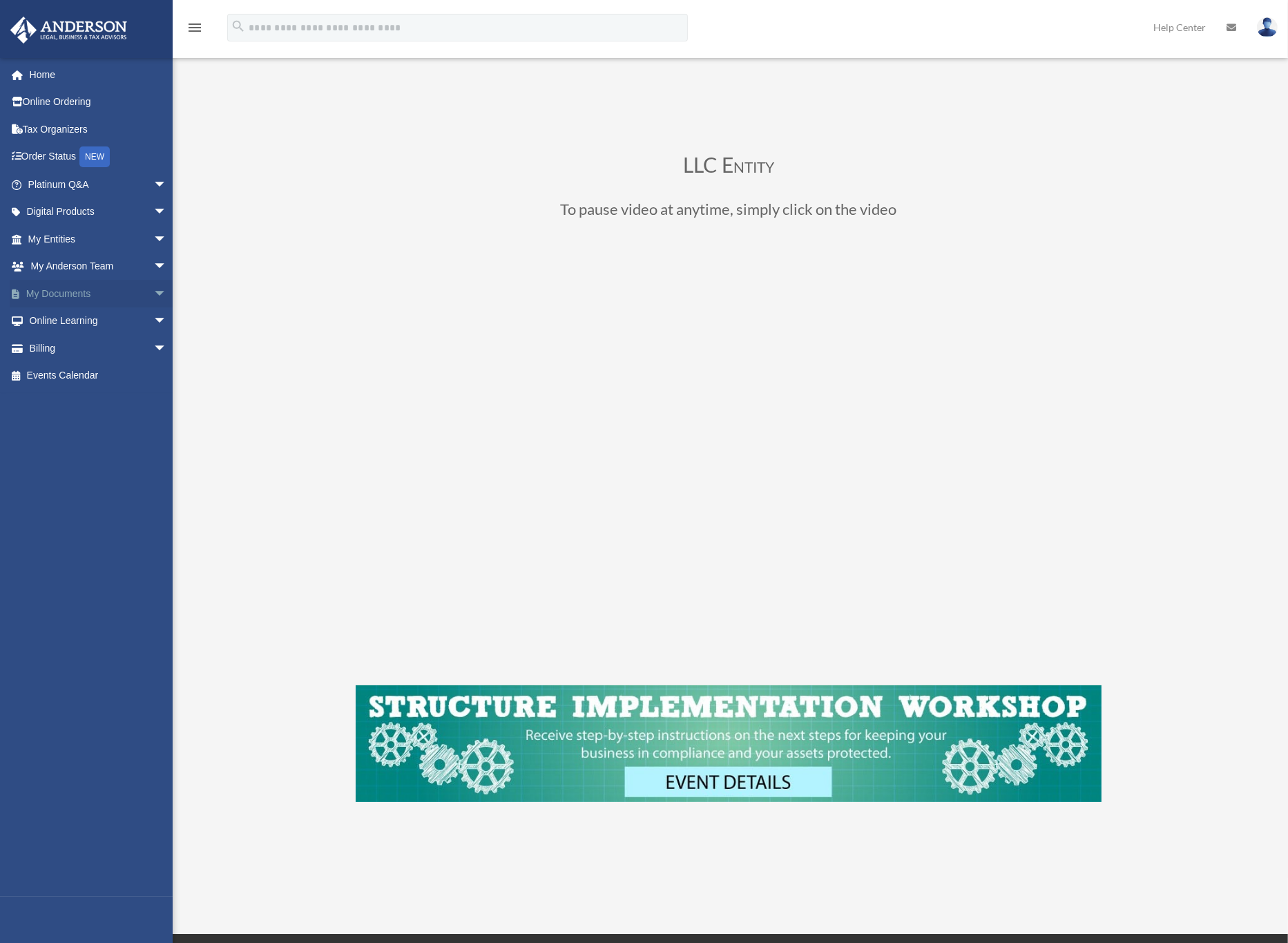
click at [74, 291] on link "My Documents arrow_drop_down" at bounding box center [99, 293] width 179 height 27
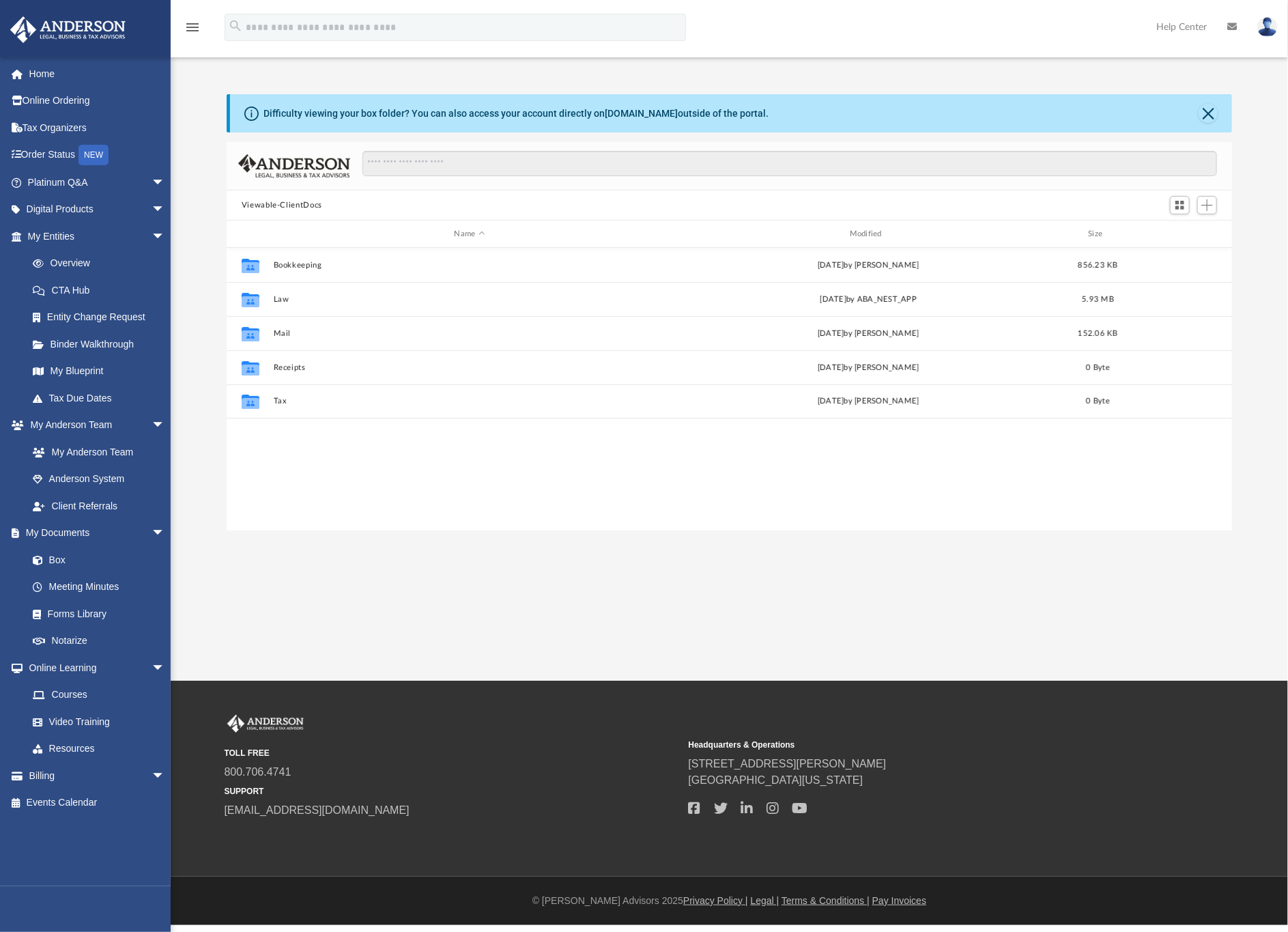
scroll to position [294, 990]
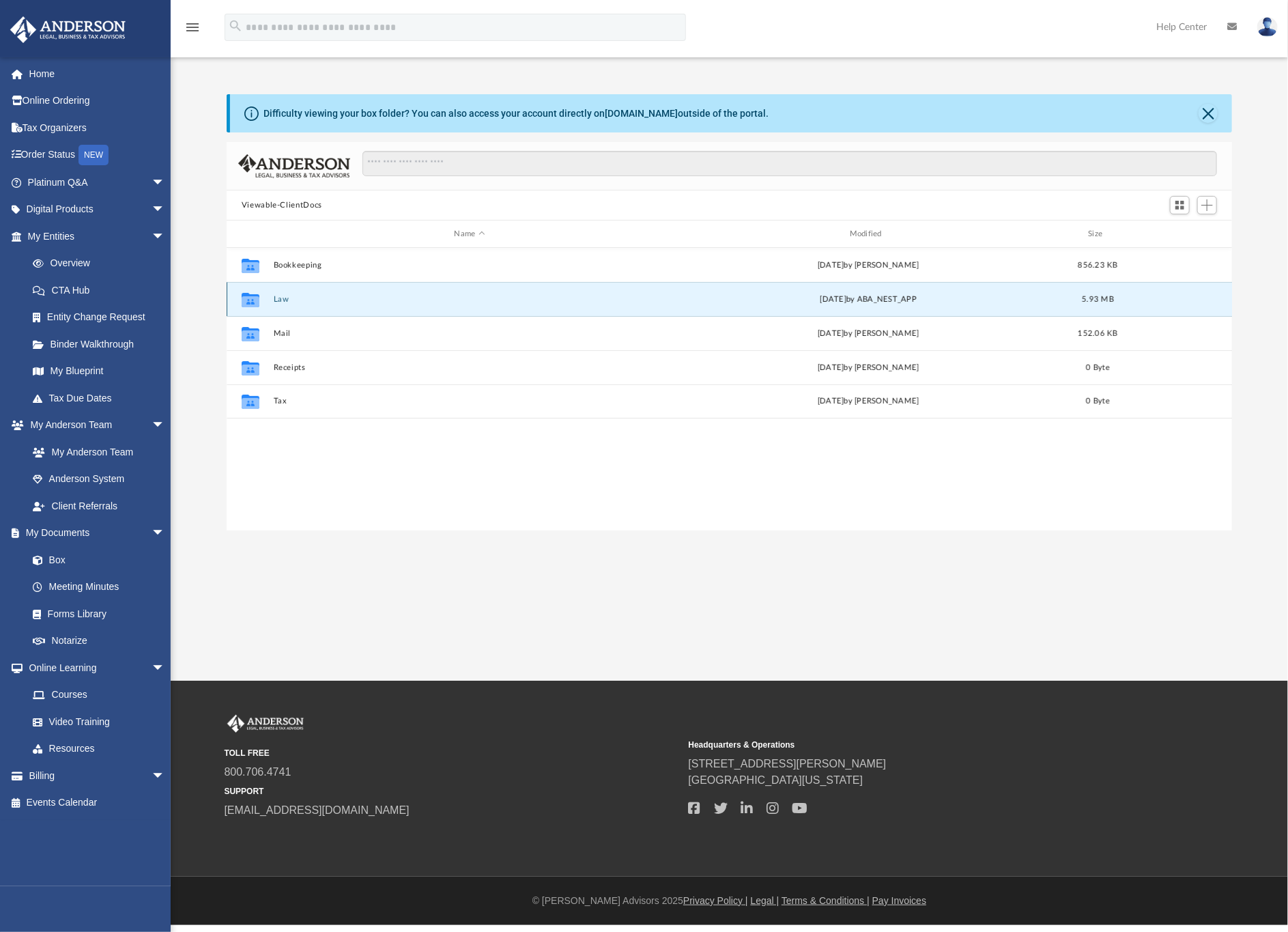
click at [281, 295] on button "Law" at bounding box center [469, 299] width 393 height 9
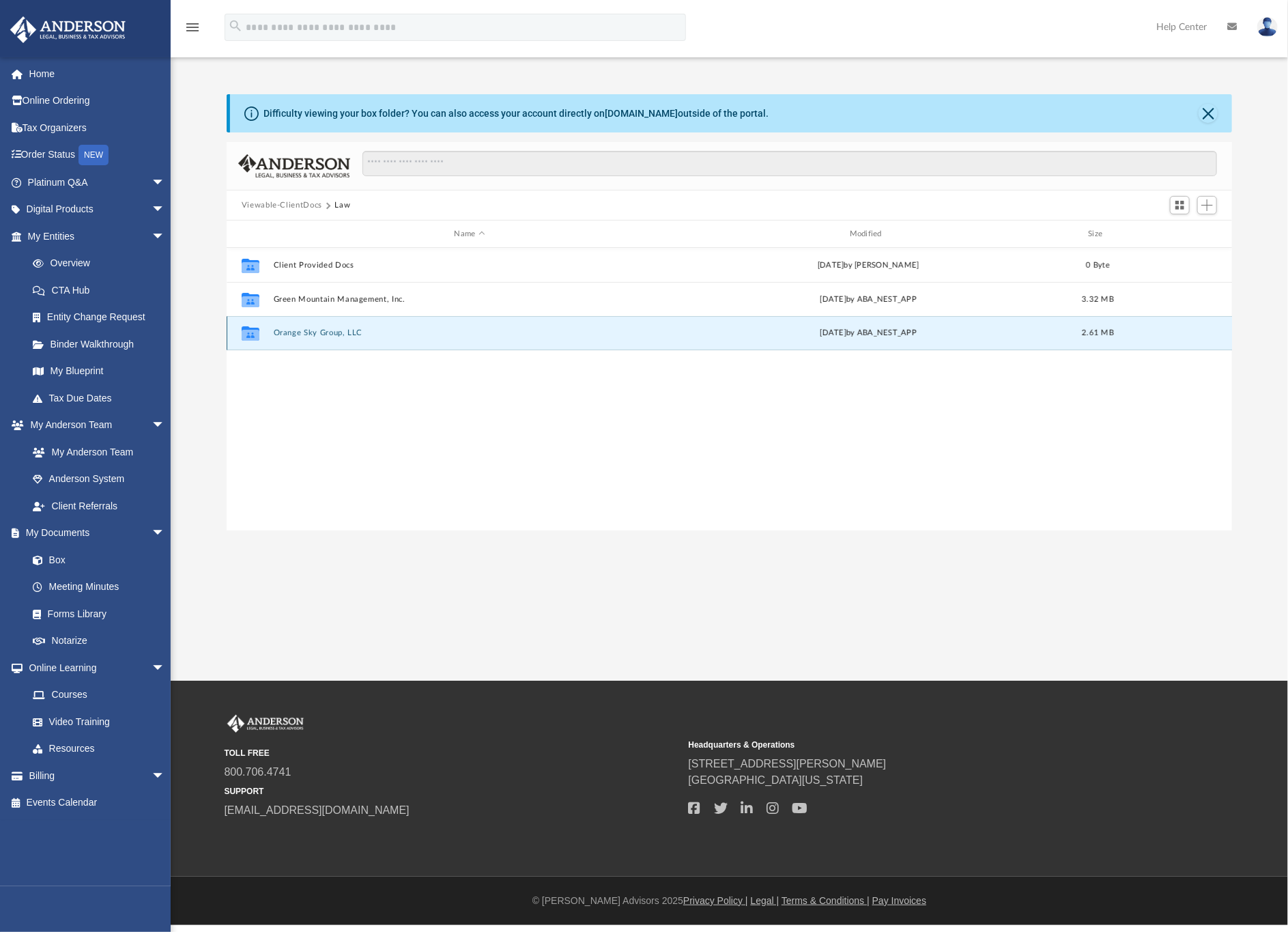
click at [319, 329] on button "Orange Sky Group, LLC" at bounding box center [469, 333] width 393 height 9
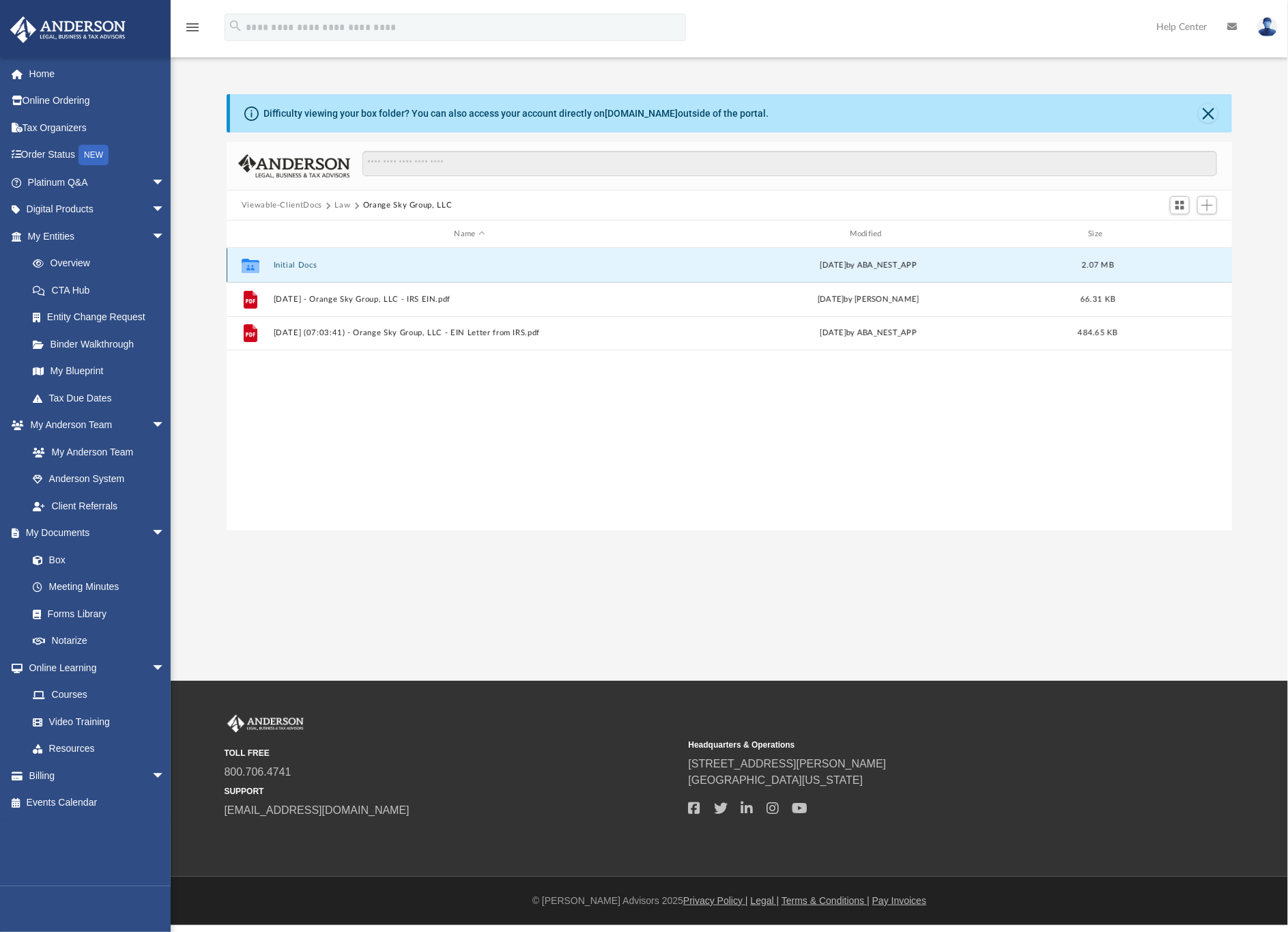
click at [287, 265] on button "Initial Docs" at bounding box center [469, 265] width 393 height 9
click at [408, 261] on button "Orange Sky Group, LLC - Binder Documents.pdf" at bounding box center [469, 265] width 393 height 9
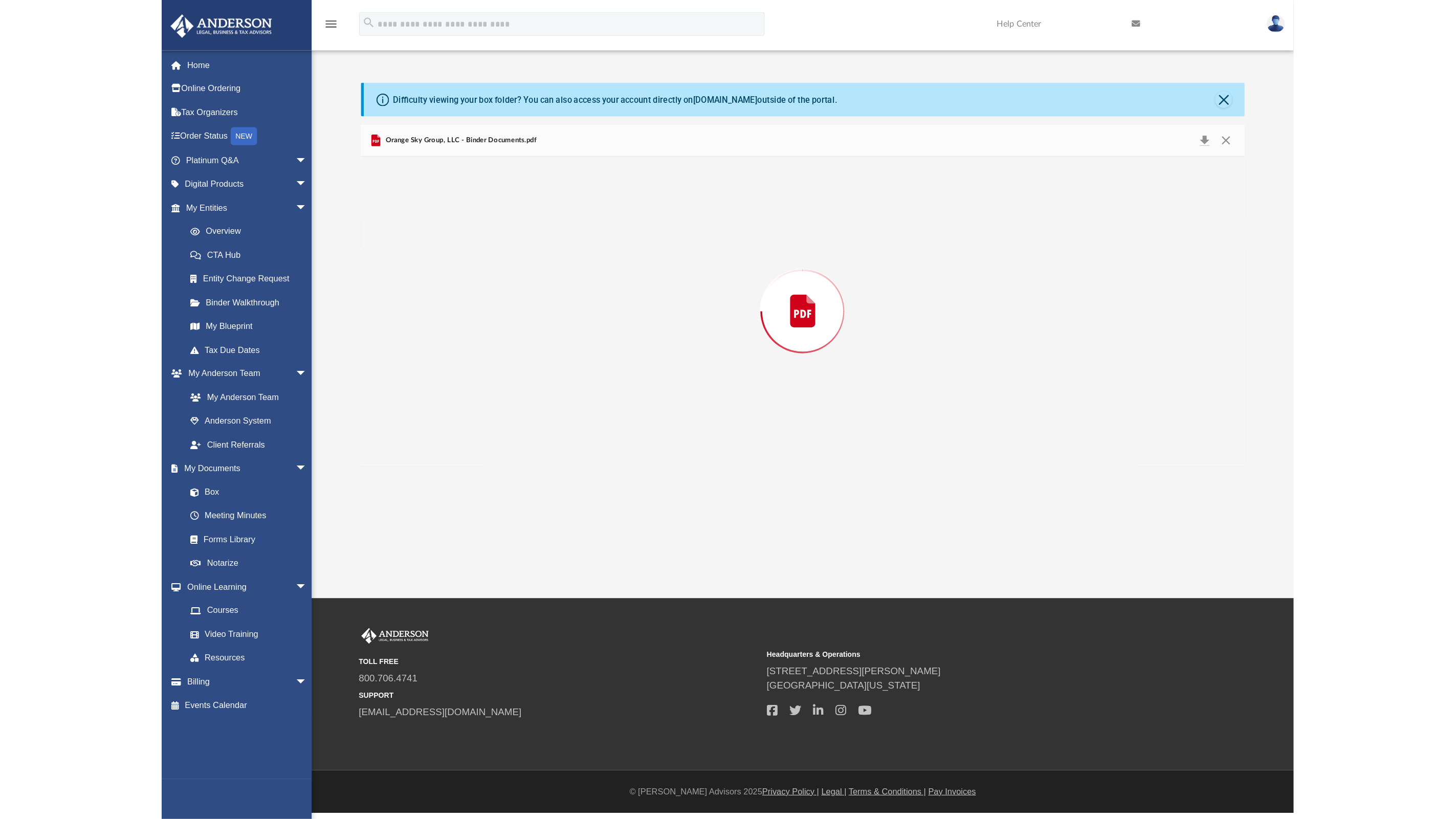
scroll to position [37983, 0]
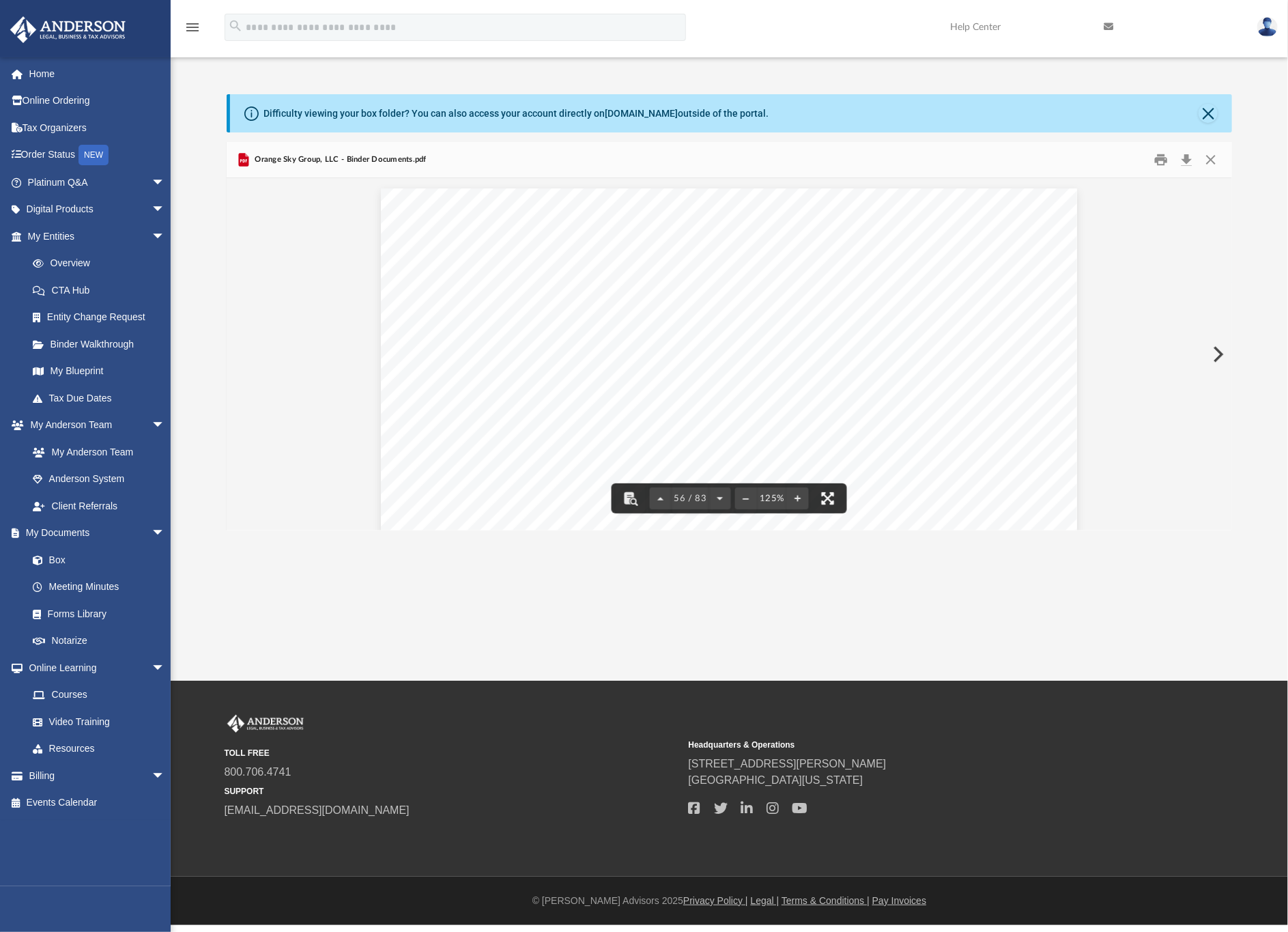
click at [828, 501] on button "File preview" at bounding box center [827, 498] width 30 height 30
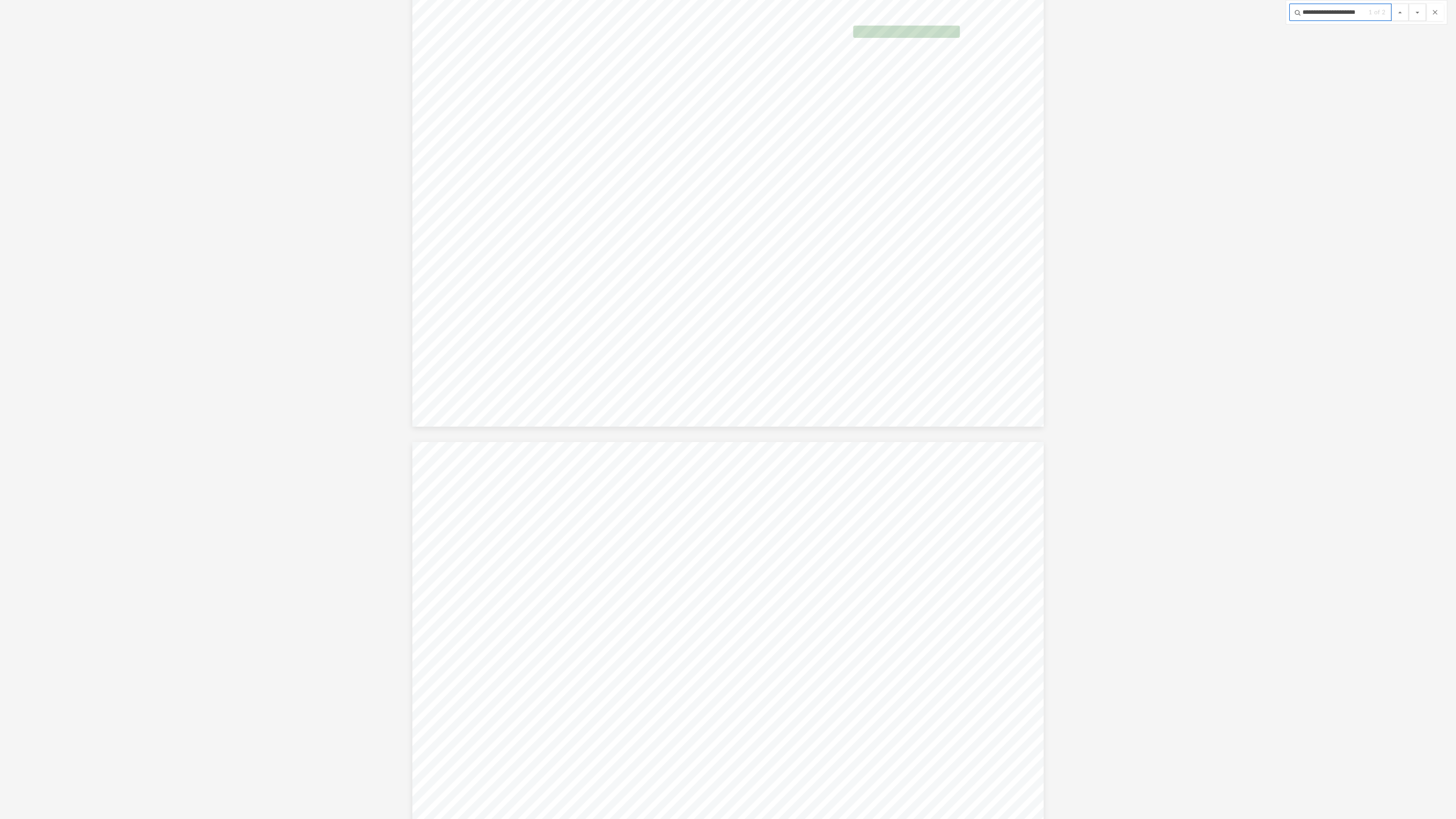
scroll to position [64535, 0]
type input "**********"
click at [954, 4] on button "File preview" at bounding box center [1418, 12] width 17 height 17
click at [954, 8] on div "**********" at bounding box center [1367, 12] width 161 height 25
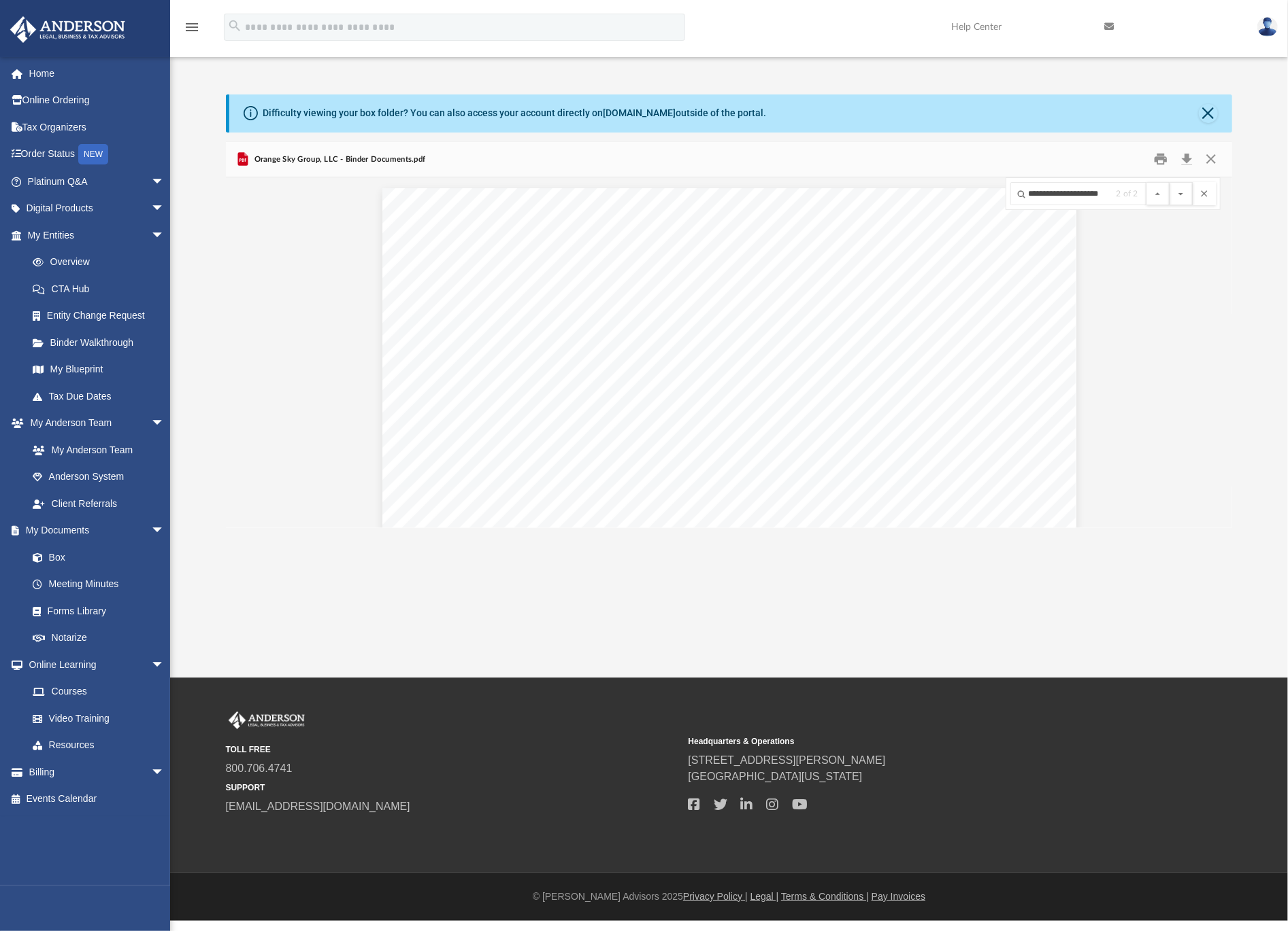
scroll to position [293, 990]
